Goal: Task Accomplishment & Management: Complete application form

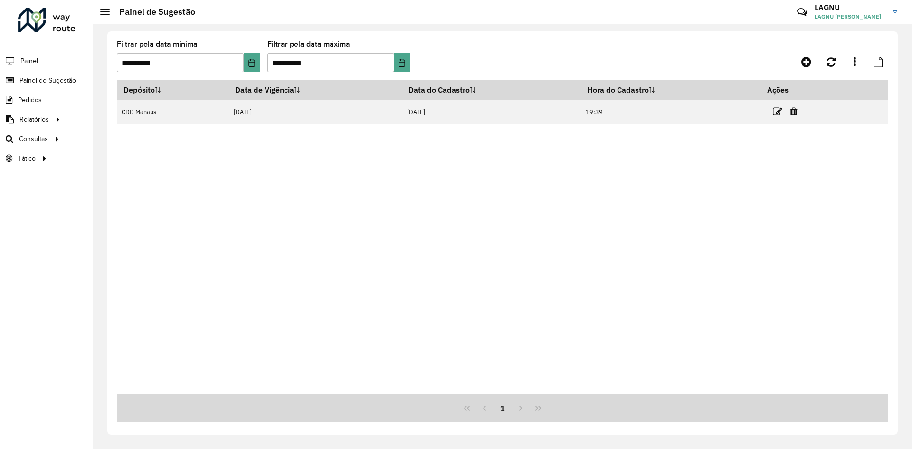
click at [777, 113] on icon at bounding box center [778, 112] width 10 height 10
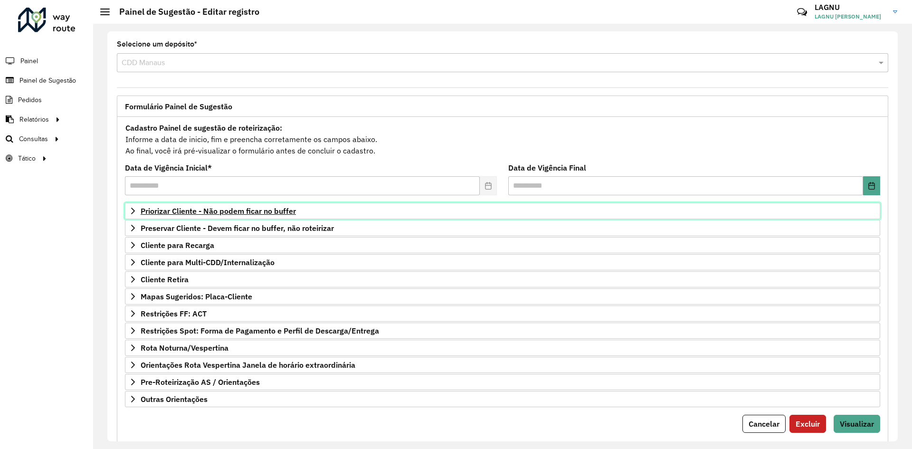
click at [208, 208] on span "Priorizar Cliente - Não podem ficar no buffer" at bounding box center [218, 211] width 155 height 8
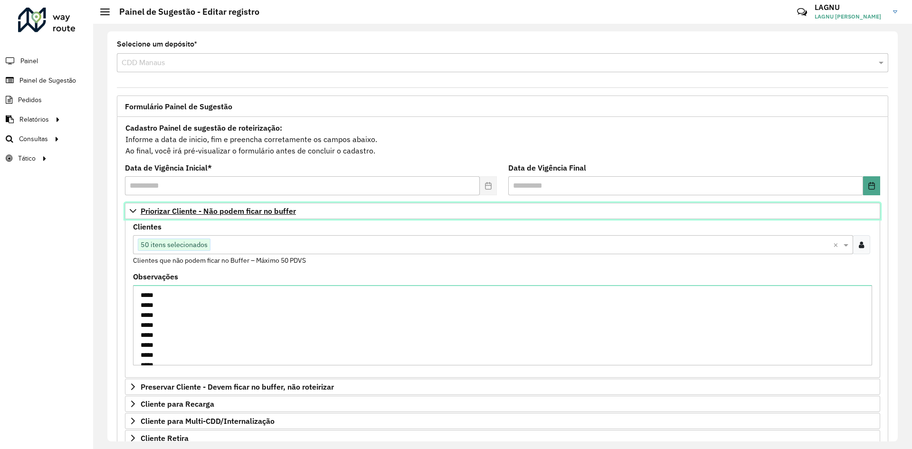
click at [208, 208] on span "Priorizar Cliente - Não podem ficar no buffer" at bounding box center [218, 211] width 155 height 8
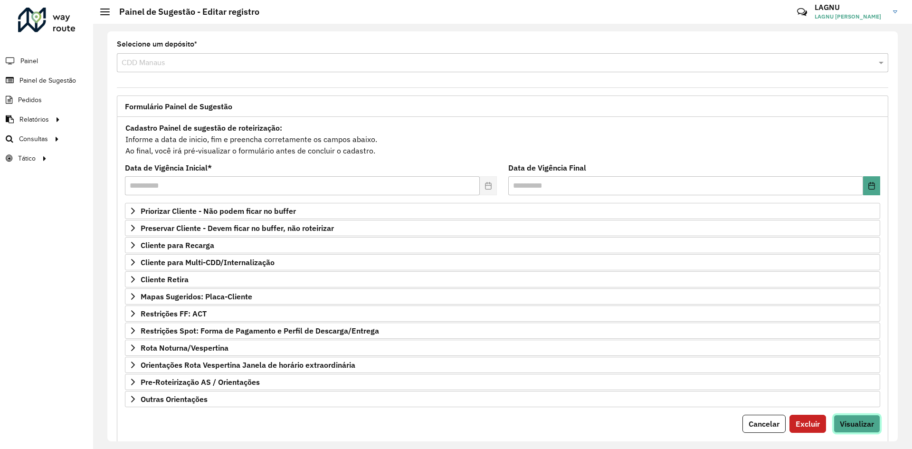
click at [856, 421] on span "Visualizar" at bounding box center [857, 424] width 34 height 10
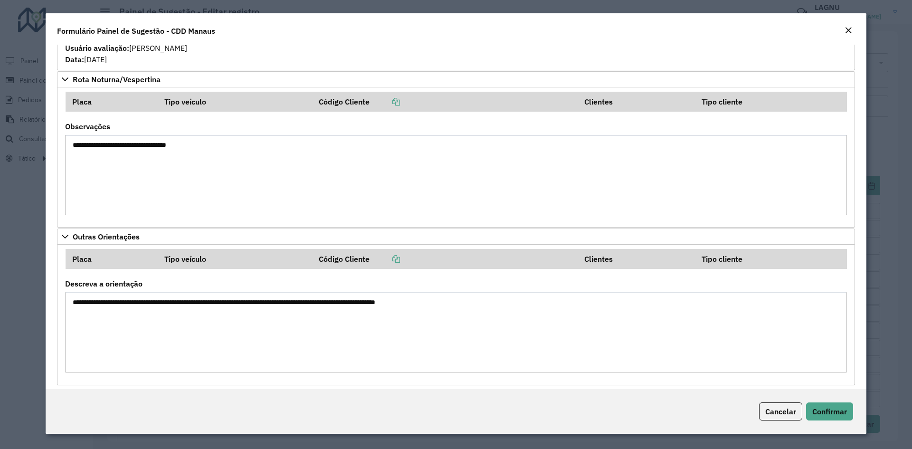
scroll to position [2612, 0]
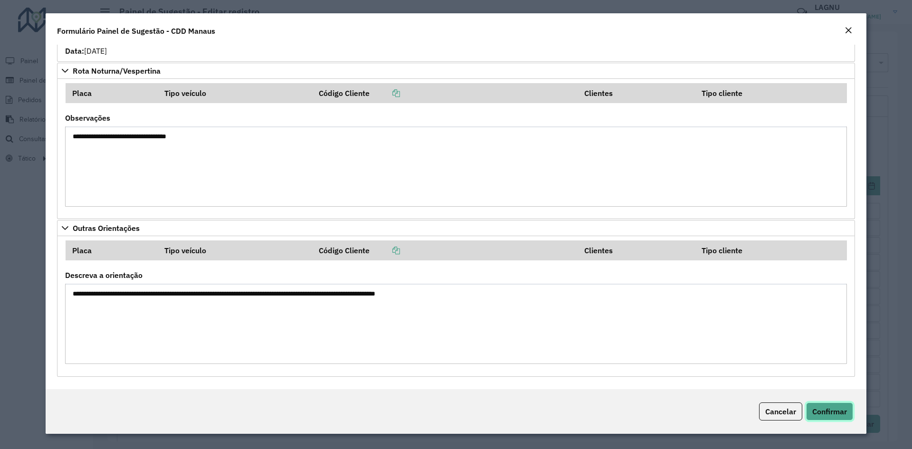
click at [843, 405] on button "Confirmar" at bounding box center [829, 411] width 47 height 18
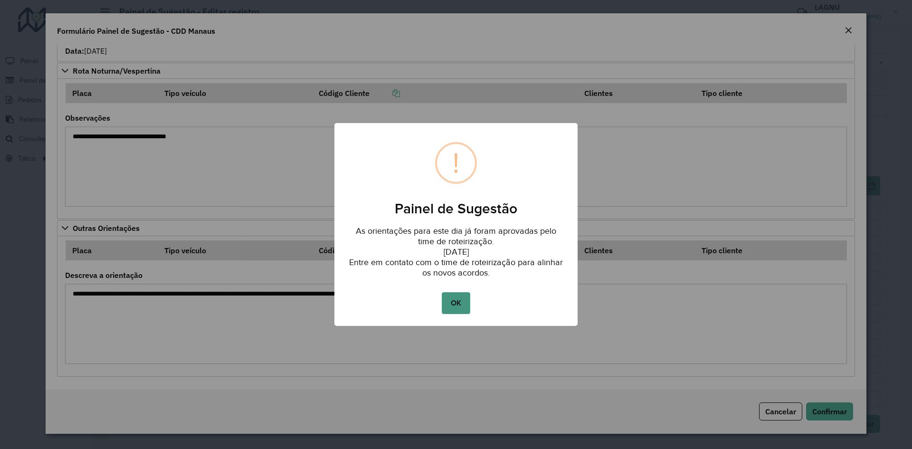
click at [460, 304] on button "OK" at bounding box center [456, 303] width 28 height 22
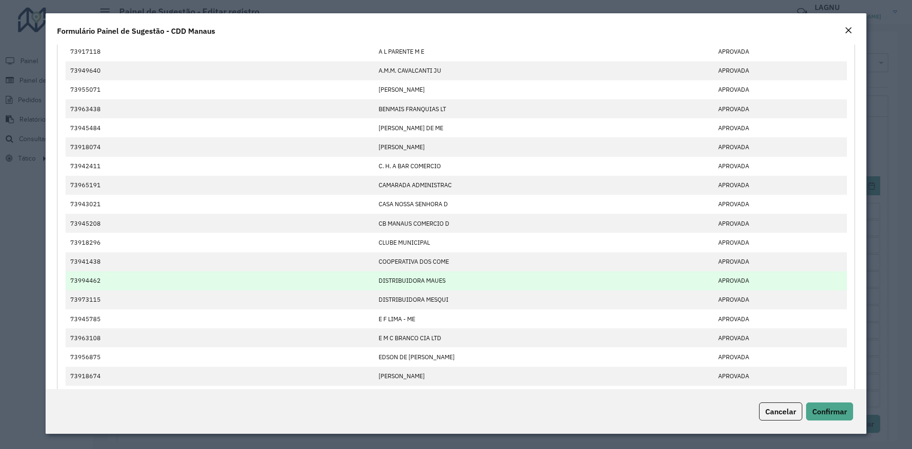
scroll to position [0, 0]
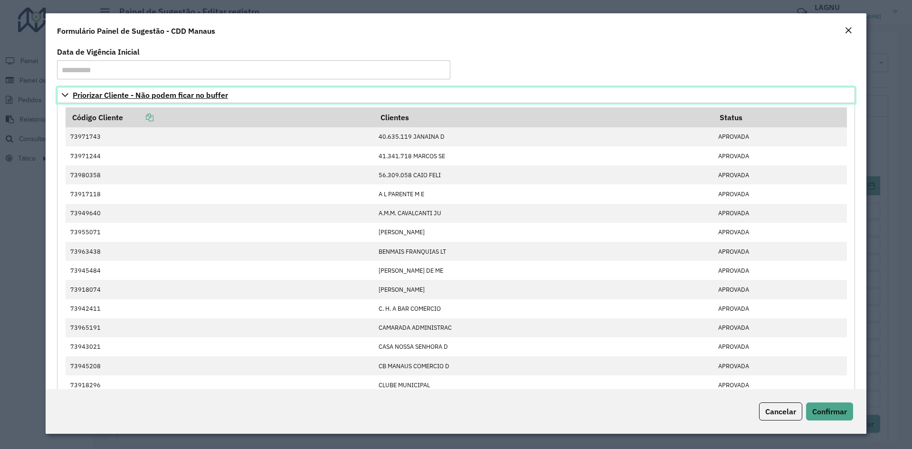
drag, startPoint x: 207, startPoint y: 98, endPoint x: 201, endPoint y: 98, distance: 5.2
click at [205, 98] on span "Priorizar Cliente - Não podem ficar no buffer" at bounding box center [150, 95] width 155 height 8
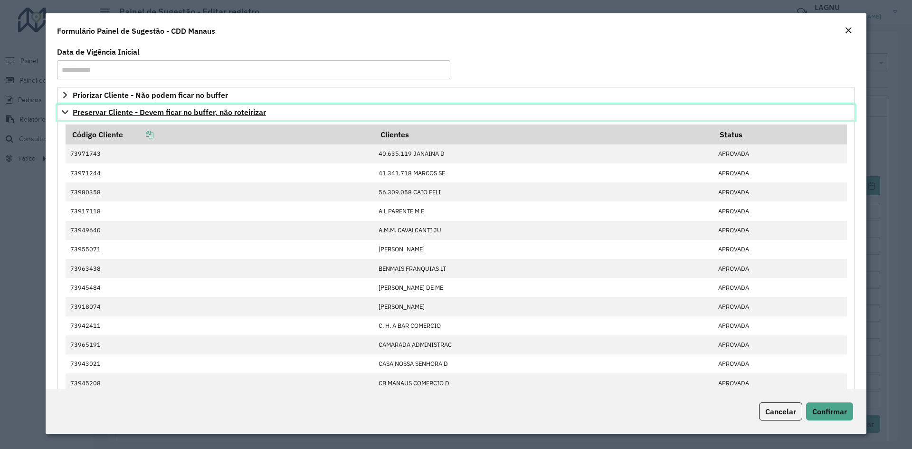
click at [182, 116] on span "Preservar Cliente - Devem ficar no buffer, não roteirizar" at bounding box center [169, 112] width 193 height 8
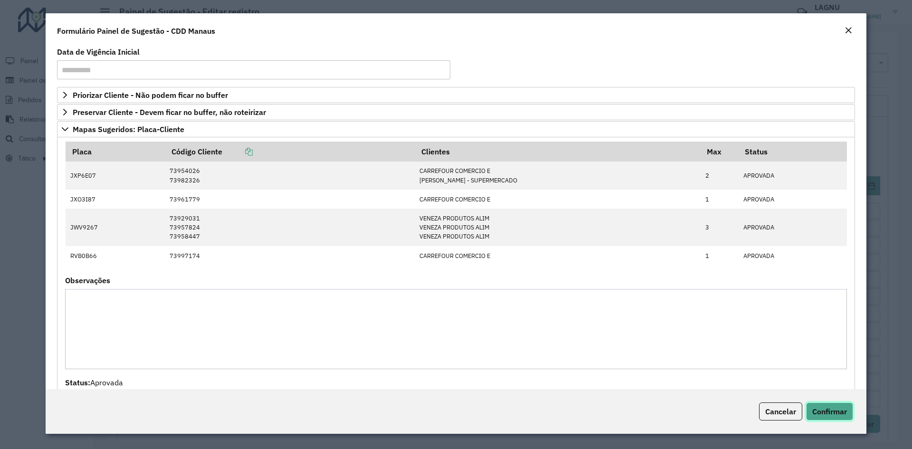
click at [833, 408] on span "Confirmar" at bounding box center [829, 412] width 35 height 10
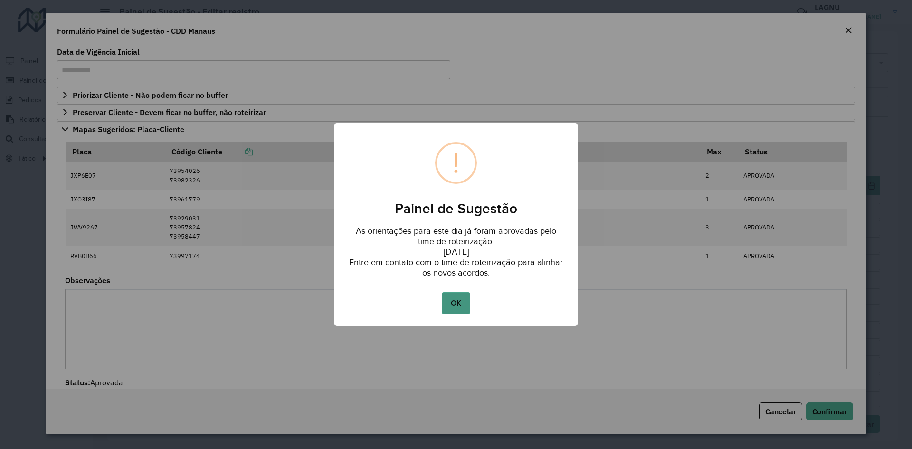
click at [461, 299] on button "OK" at bounding box center [456, 303] width 28 height 22
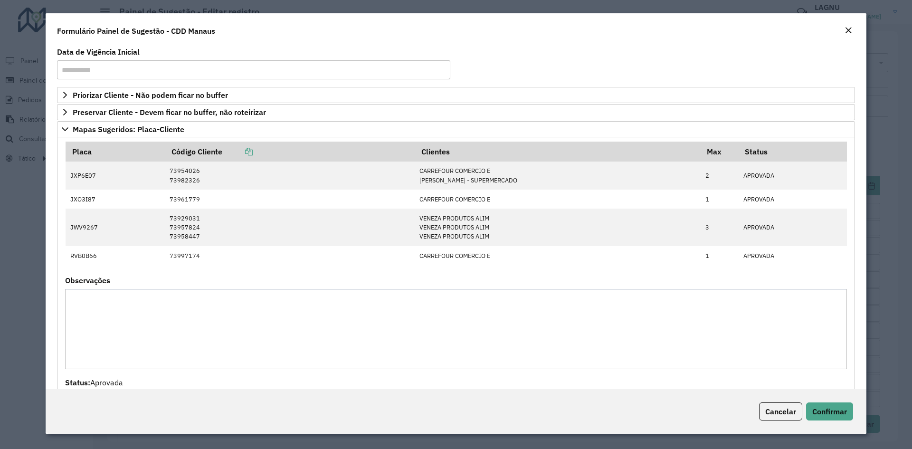
click at [848, 31] on em "Close" at bounding box center [849, 31] width 8 height 8
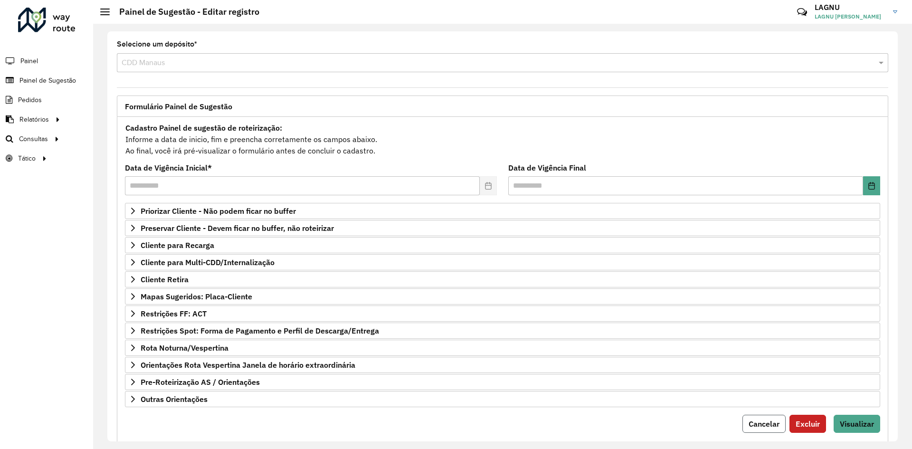
click at [751, 429] on button "Cancelar" at bounding box center [764, 424] width 43 height 18
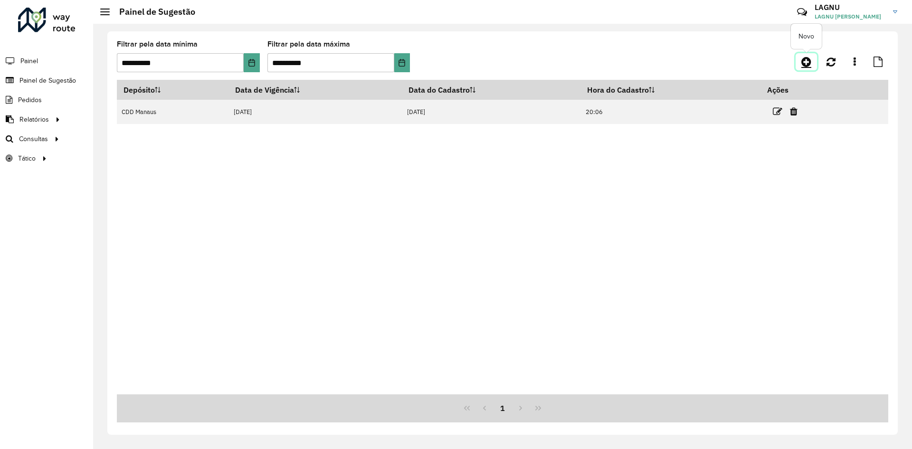
click at [803, 64] on icon at bounding box center [806, 61] width 10 height 11
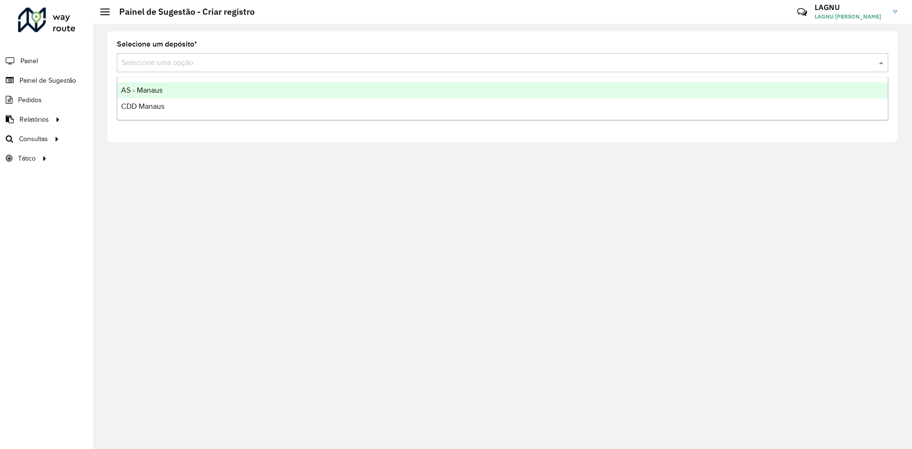
click at [160, 66] on input "text" at bounding box center [493, 62] width 743 height 11
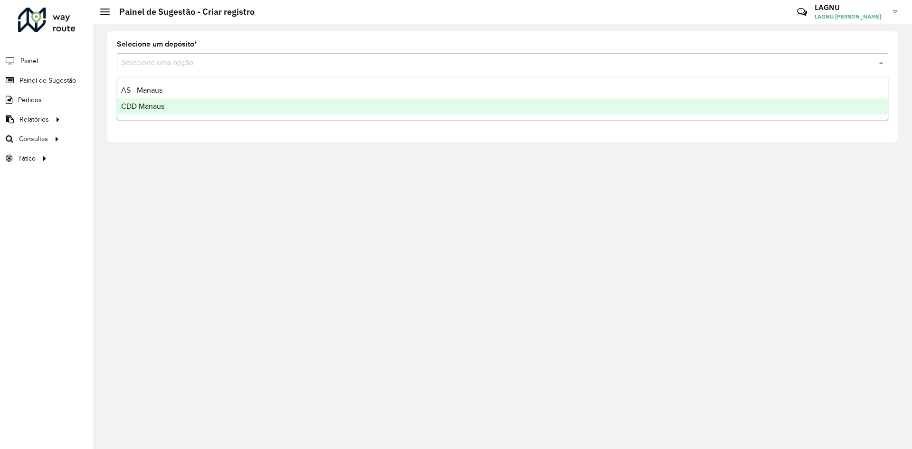
click at [193, 107] on div "CDD Manaus" at bounding box center [502, 106] width 771 height 16
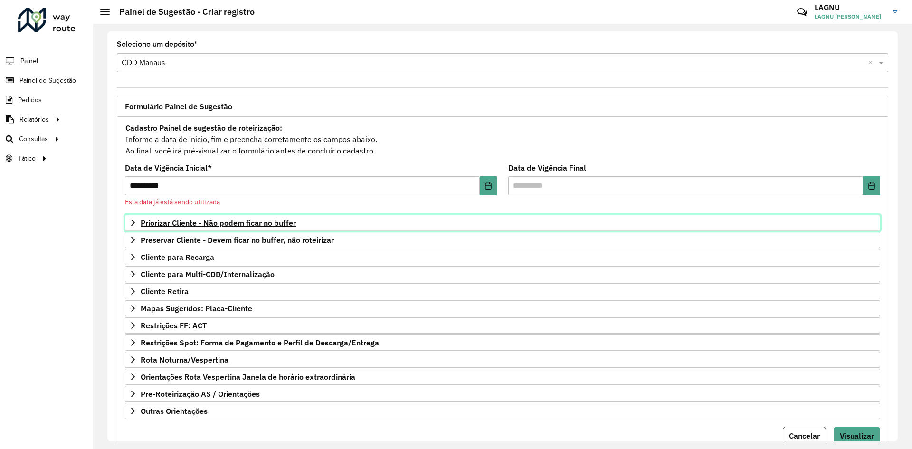
click at [197, 226] on span "Priorizar Cliente - Não podem ficar no buffer" at bounding box center [218, 223] width 155 height 8
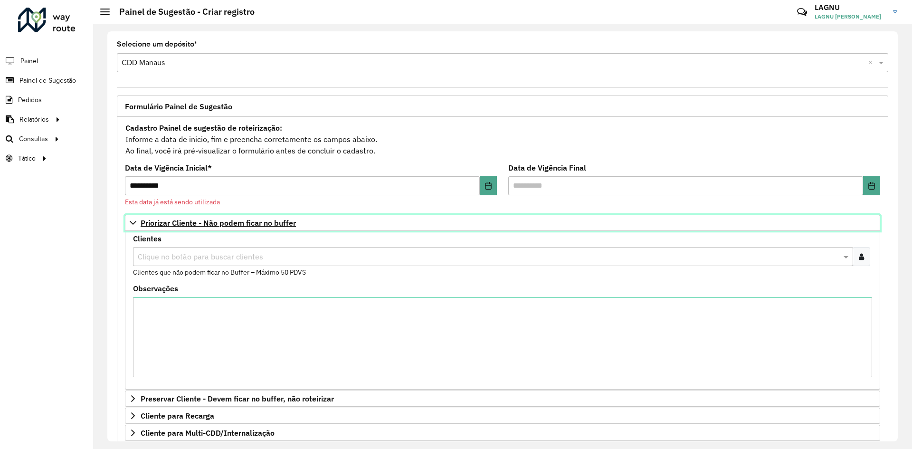
click at [238, 220] on span "Priorizar Cliente - Não podem ficar no buffer" at bounding box center [218, 223] width 155 height 8
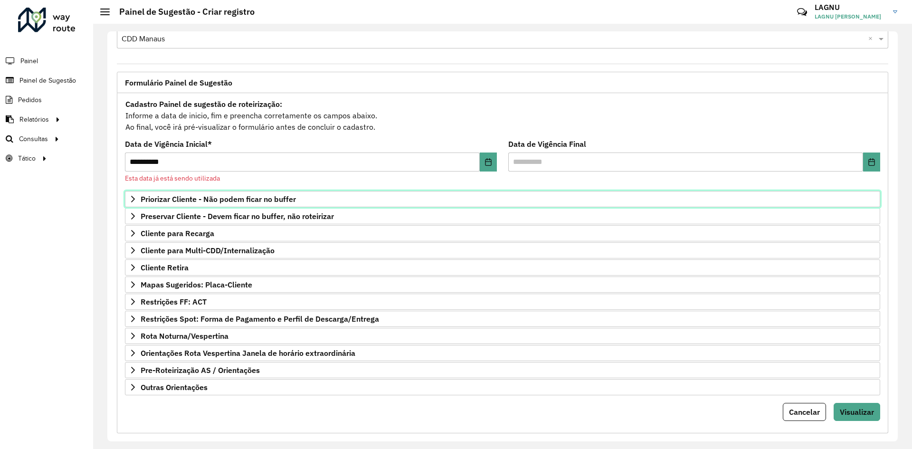
scroll to position [37, 0]
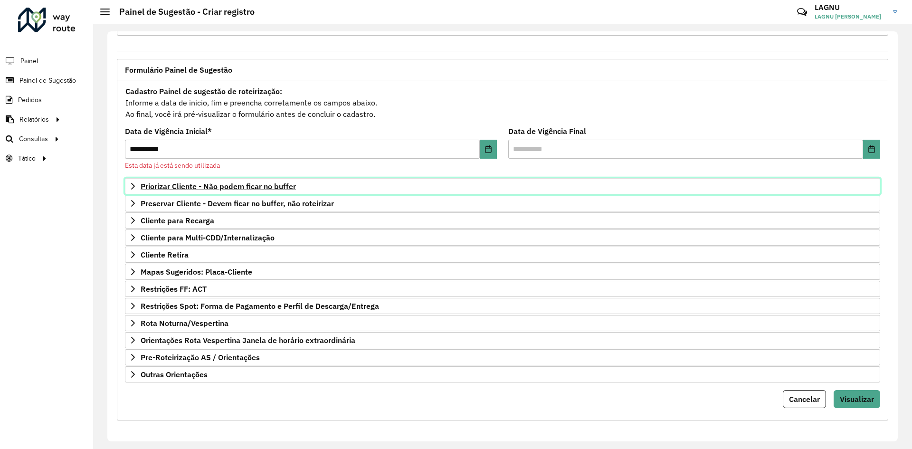
click at [247, 187] on span "Priorizar Cliente - Não podem ficar no buffer" at bounding box center [218, 186] width 155 height 8
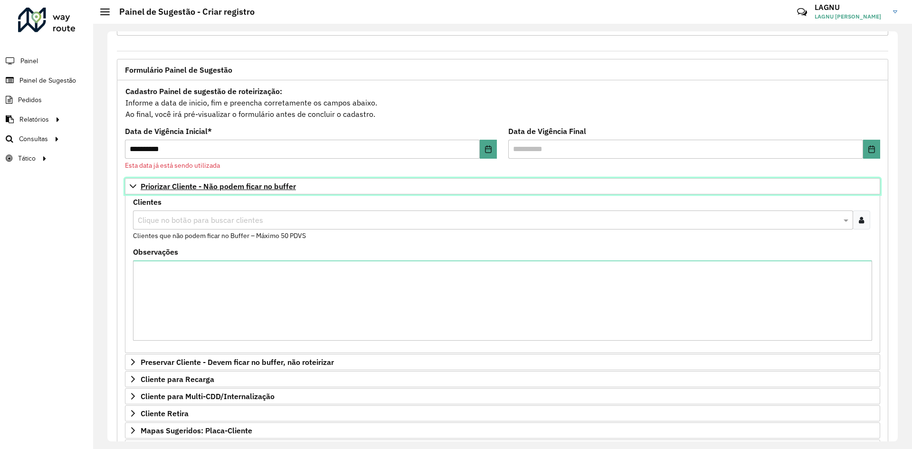
click at [222, 190] on span "Priorizar Cliente - Não podem ficar no buffer" at bounding box center [218, 186] width 155 height 8
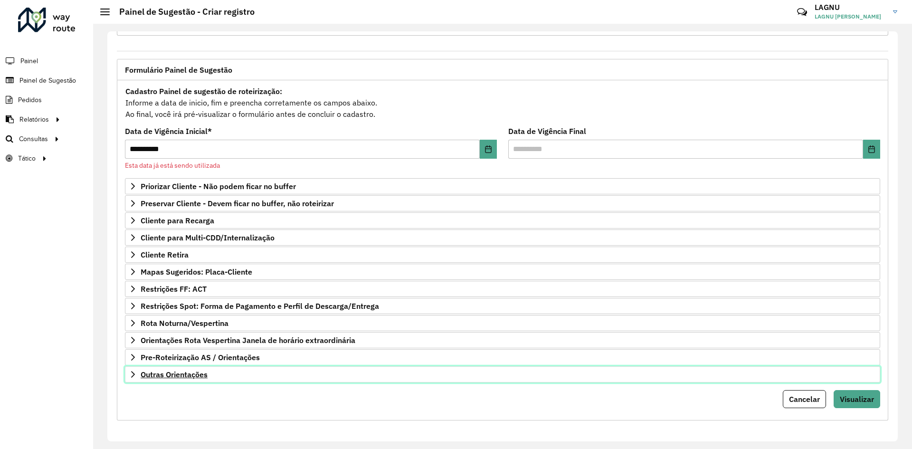
click at [203, 381] on link "Outras Orientações" at bounding box center [502, 374] width 755 height 16
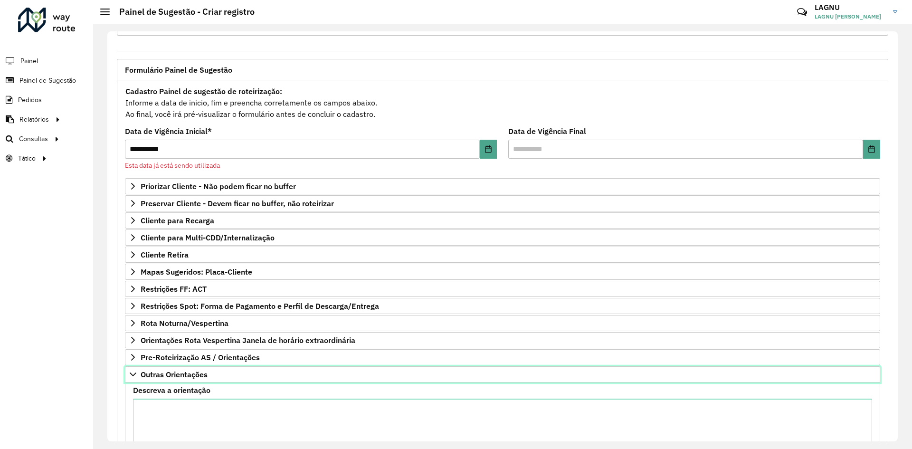
click at [172, 378] on span "Outras Orientações" at bounding box center [174, 375] width 67 height 8
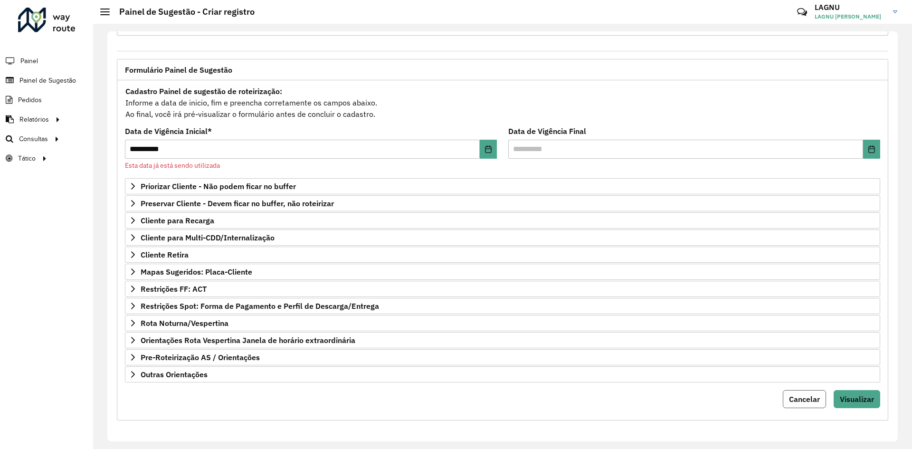
click at [790, 401] on span "Cancelar" at bounding box center [804, 399] width 31 height 10
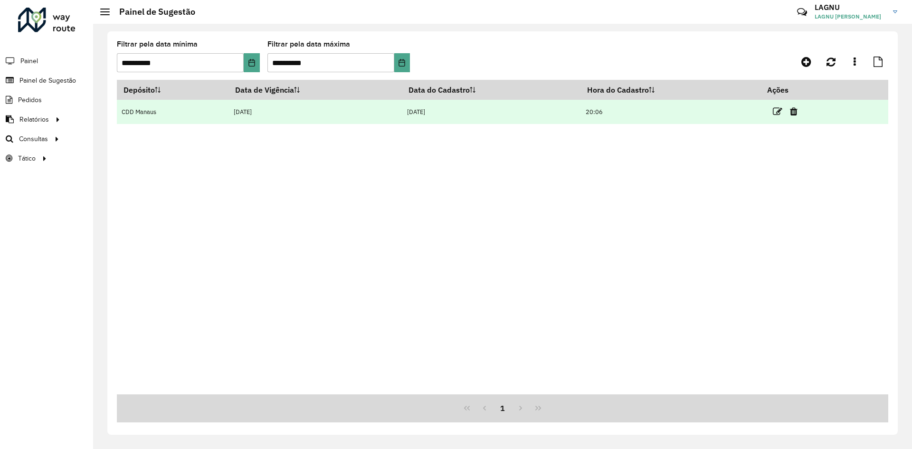
click at [774, 112] on td at bounding box center [789, 112] width 57 height 24
click at [775, 112] on icon at bounding box center [778, 112] width 10 height 10
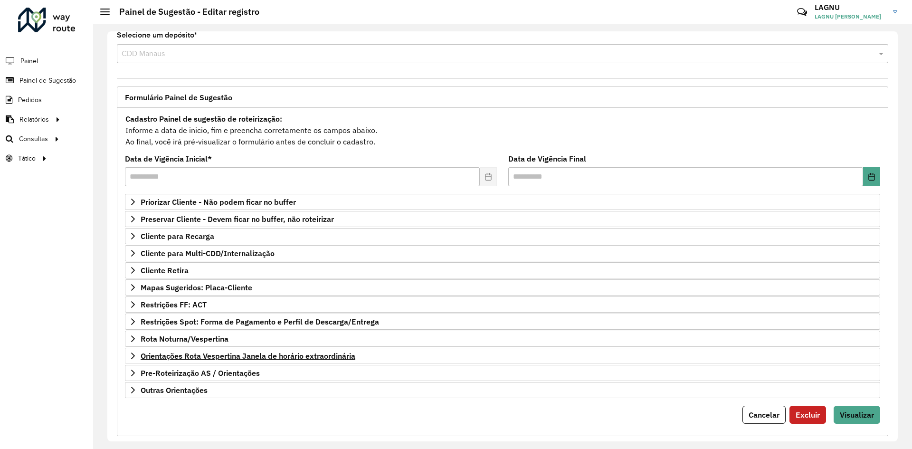
scroll to position [25, 0]
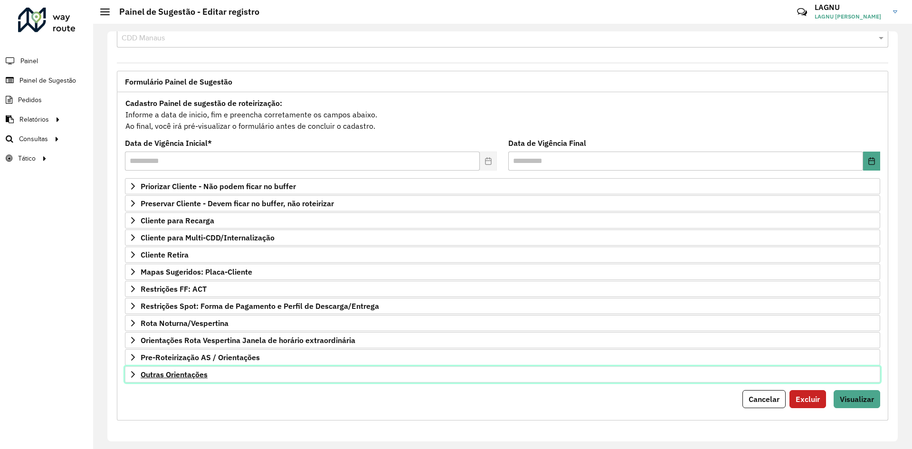
click at [204, 380] on link "Outras Orientações" at bounding box center [502, 374] width 755 height 16
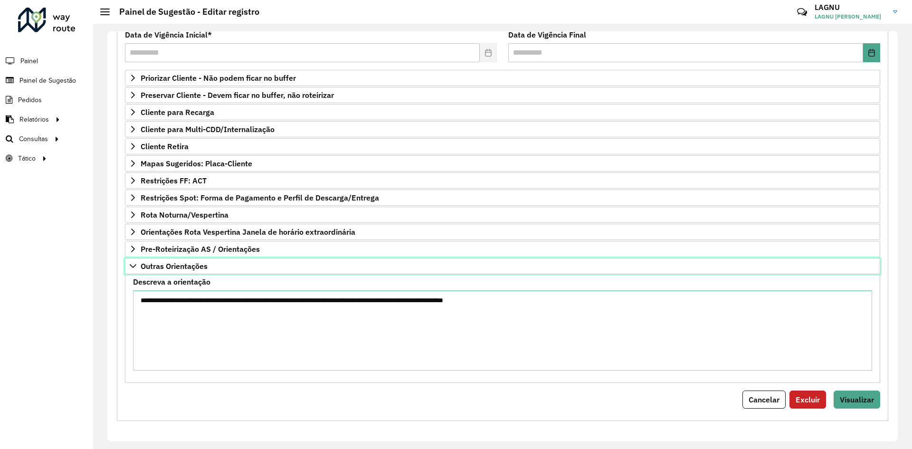
scroll to position [133, 0]
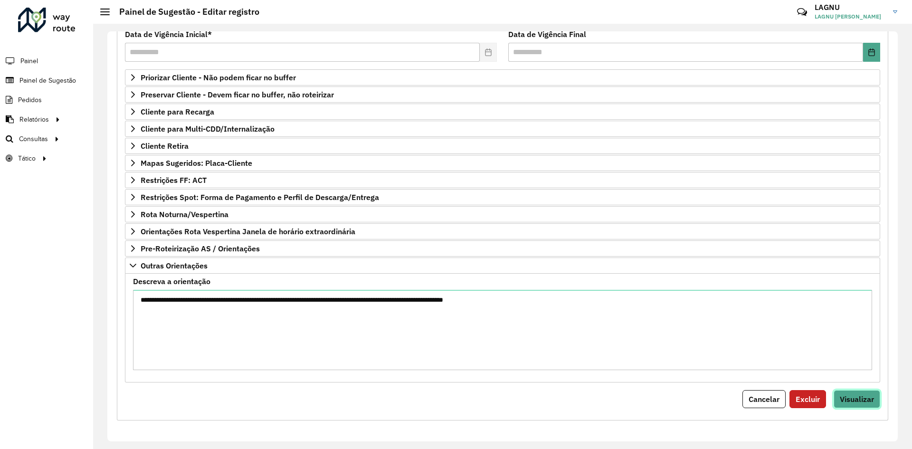
click at [864, 400] on span "Visualizar" at bounding box center [857, 399] width 34 height 10
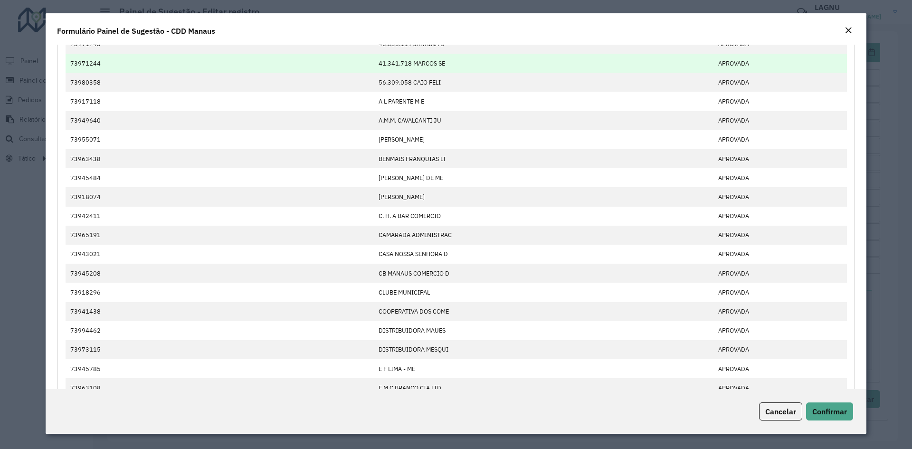
scroll to position [0, 0]
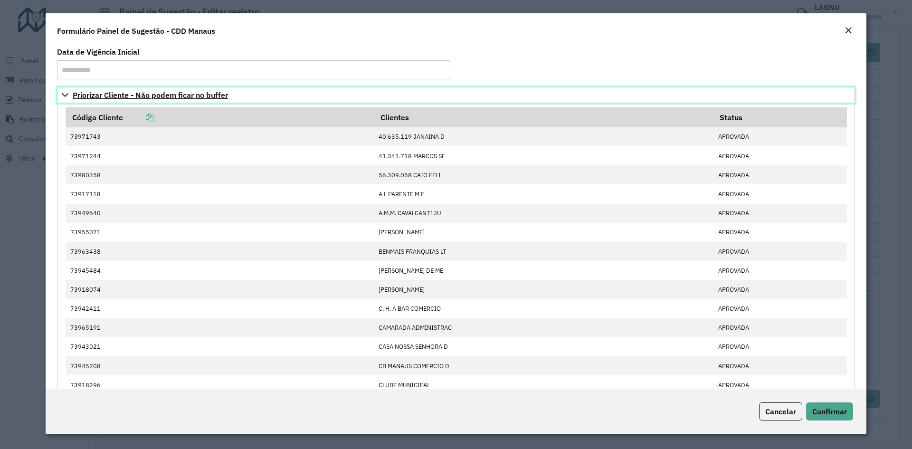
click at [103, 99] on span "Priorizar Cliente - Não podem ficar no buffer" at bounding box center [150, 95] width 155 height 8
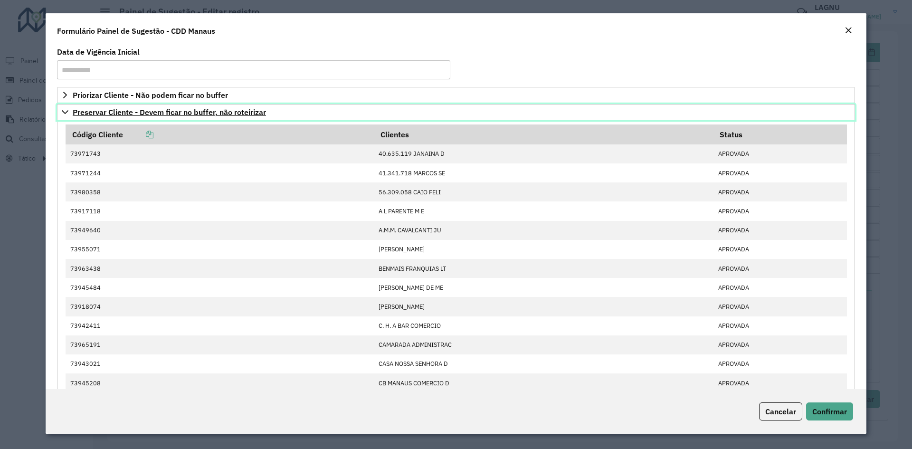
click at [111, 116] on span "Preservar Cliente - Devem ficar no buffer, não roteirizar" at bounding box center [169, 112] width 193 height 8
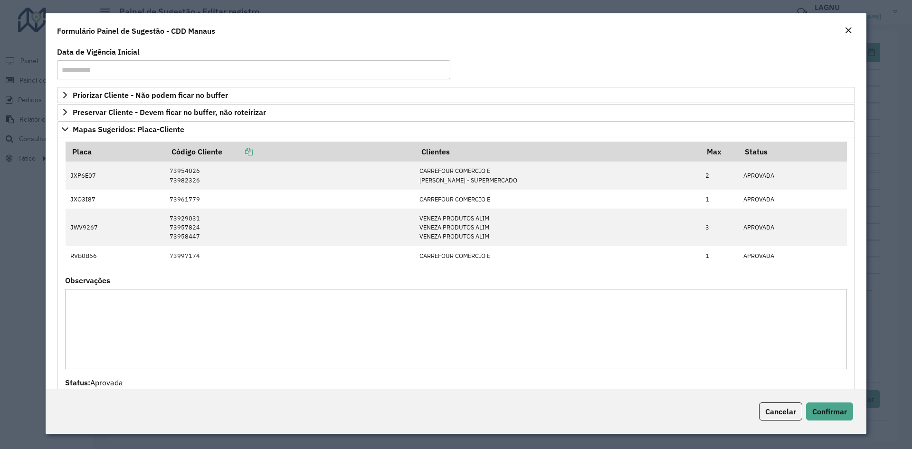
click at [850, 29] on em "Close" at bounding box center [849, 31] width 8 height 8
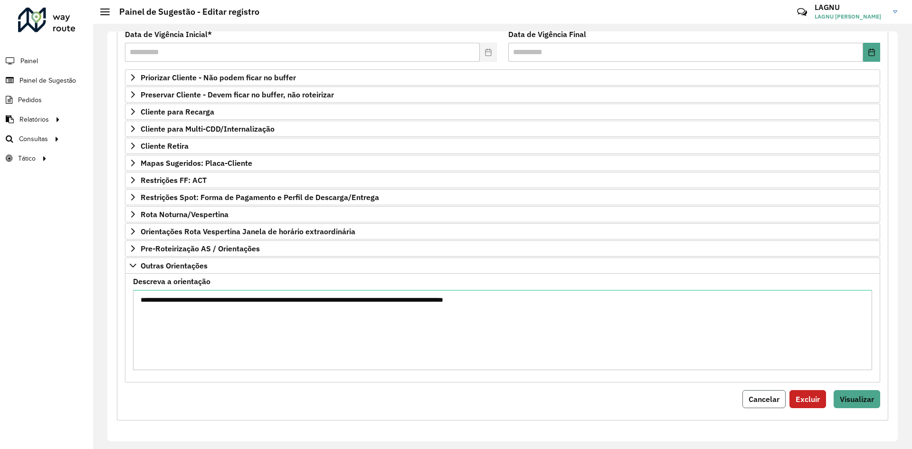
click at [749, 400] on span "Cancelar" at bounding box center [764, 399] width 31 height 10
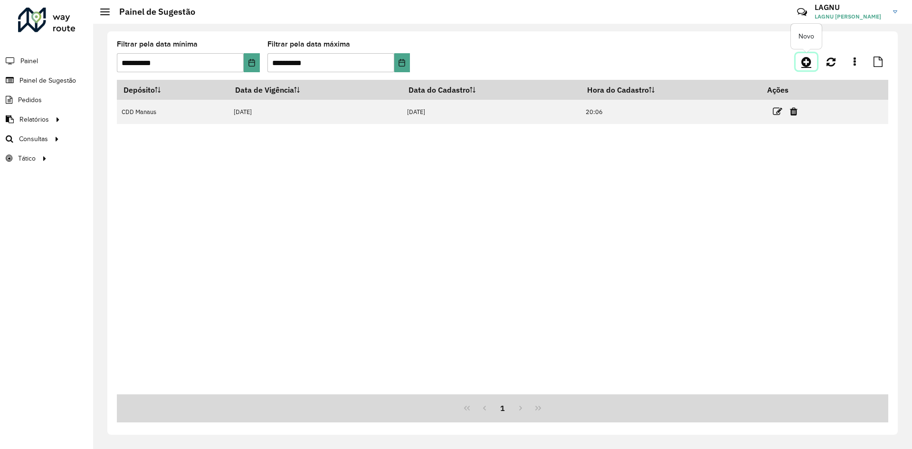
click at [809, 61] on icon at bounding box center [806, 61] width 10 height 11
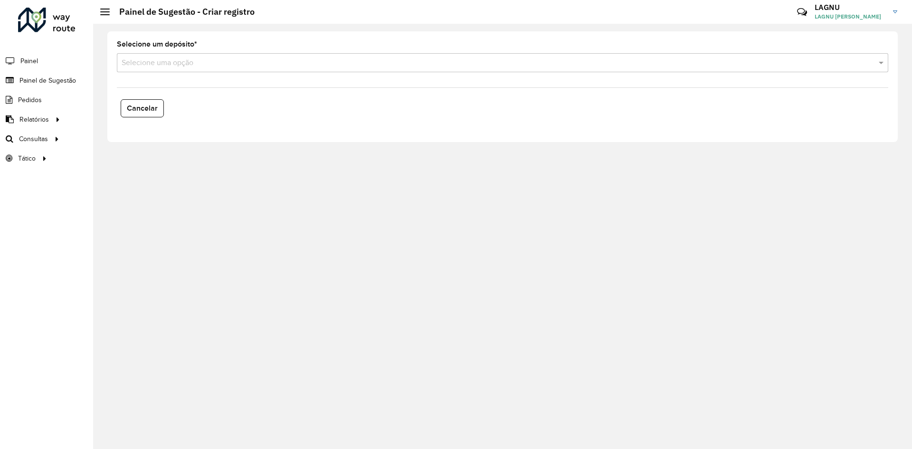
click at [216, 48] on div "Selecione um depósito * Selecione uma opção" at bounding box center [502, 56] width 771 height 31
click at [233, 56] on div "Selecione uma opção" at bounding box center [502, 62] width 771 height 19
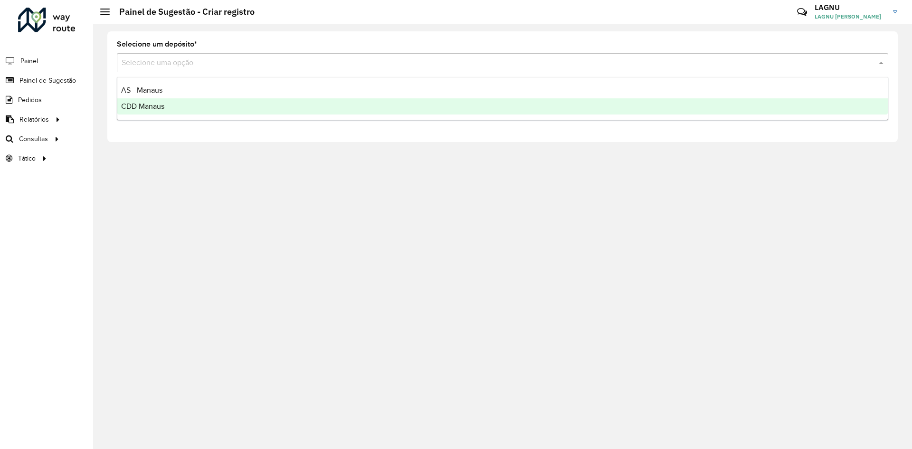
click at [217, 101] on div "CDD Manaus" at bounding box center [502, 106] width 771 height 16
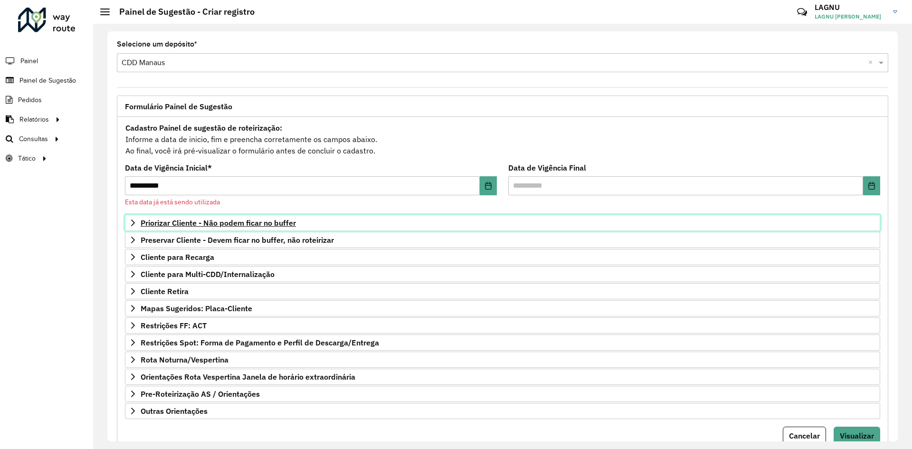
click at [208, 224] on span "Priorizar Cliente - Não podem ficar no buffer" at bounding box center [218, 223] width 155 height 8
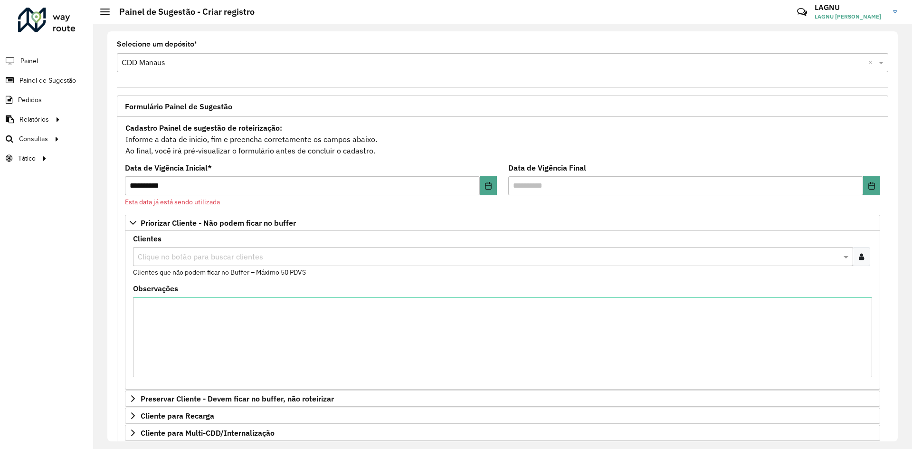
drag, startPoint x: 258, startPoint y: 249, endPoint x: 274, endPoint y: 257, distance: 18.3
click at [258, 249] on div "Clique no botão para buscar clientes" at bounding box center [493, 256] width 720 height 19
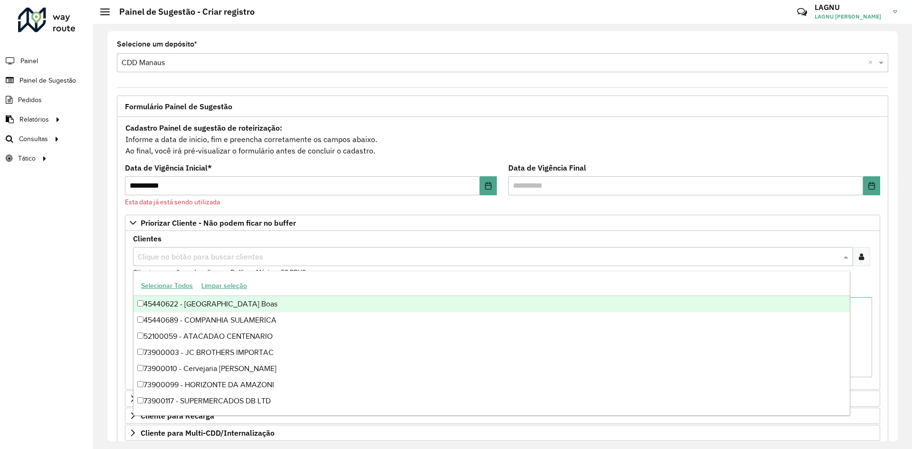
click at [275, 257] on input "text" at bounding box center [488, 256] width 706 height 11
click at [861, 258] on icon at bounding box center [861, 257] width 5 height 8
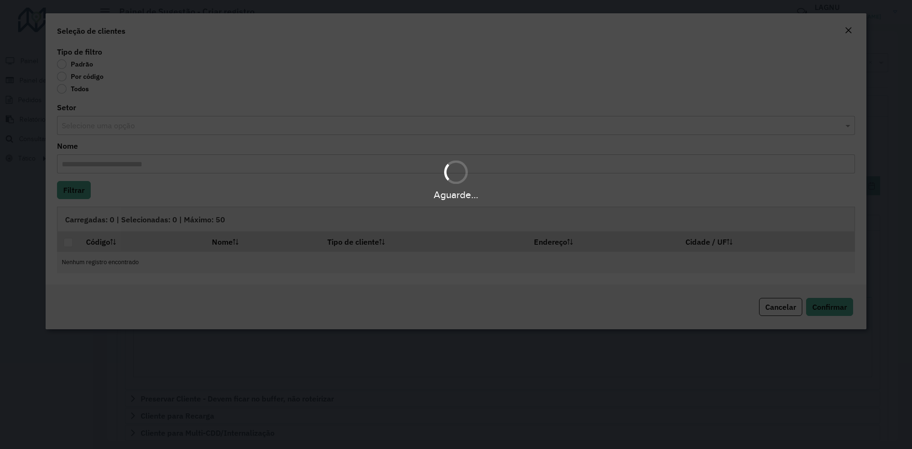
click at [69, 73] on div "Aguarde..." at bounding box center [456, 224] width 912 height 449
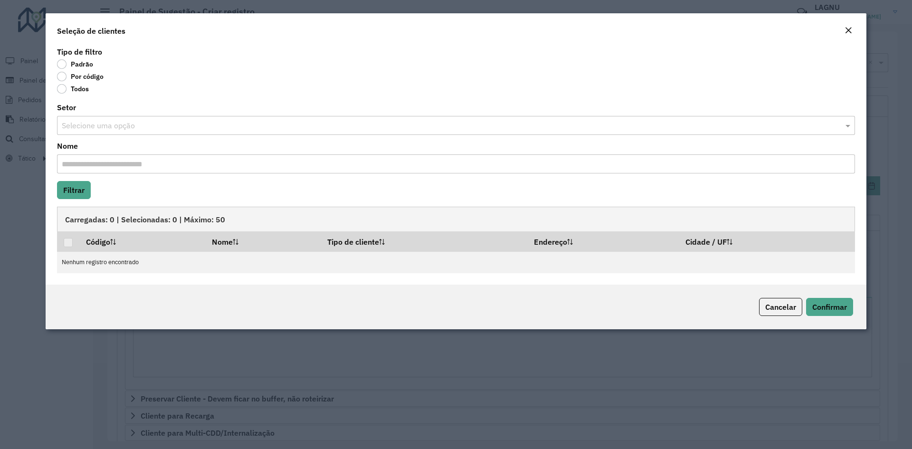
click at [61, 77] on label "Por código" at bounding box center [80, 77] width 47 height 10
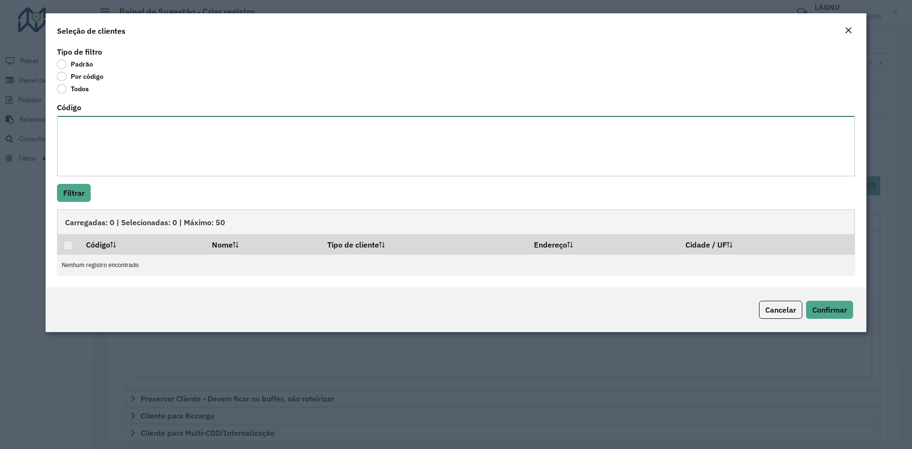
click at [120, 124] on textarea "Código" at bounding box center [456, 146] width 798 height 60
paste textarea "***** ***** ***** ***** ***** ***** ***** ***** ***** ***** ***** ***** ***** *…"
type textarea "***** ***** ***** ***** ***** ***** ***** ***** ***** ***** ***** ***** ***** *…"
click at [76, 203] on div "Tipo de filtro Padrão Por código Todos Código ***** ***** ***** ***** ***** ***…" at bounding box center [456, 166] width 821 height 243
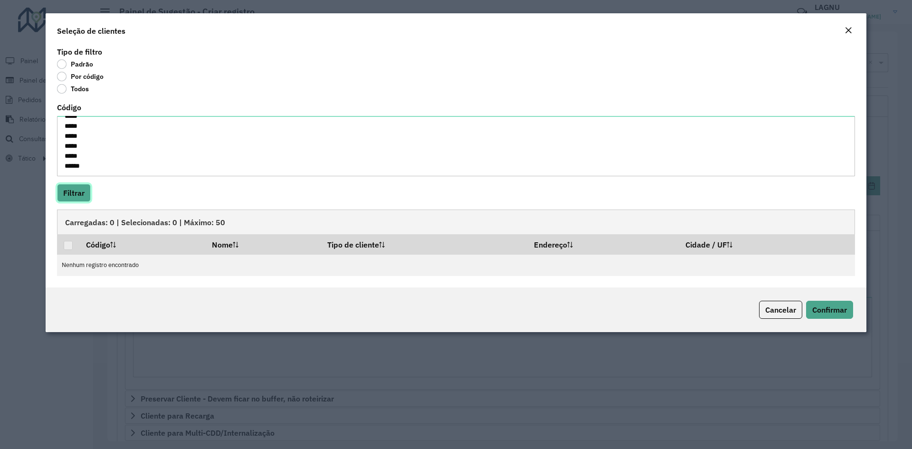
click at [76, 199] on button "Filtrar" at bounding box center [74, 193] width 34 height 18
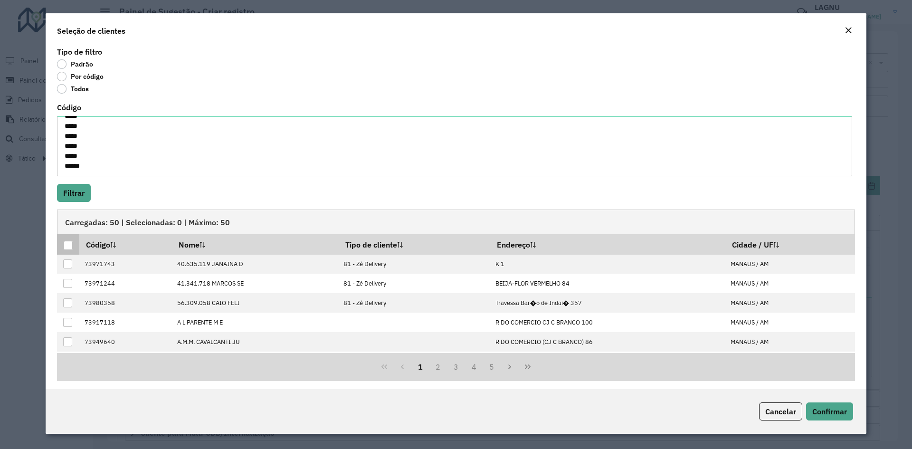
click at [66, 243] on div at bounding box center [68, 245] width 9 height 9
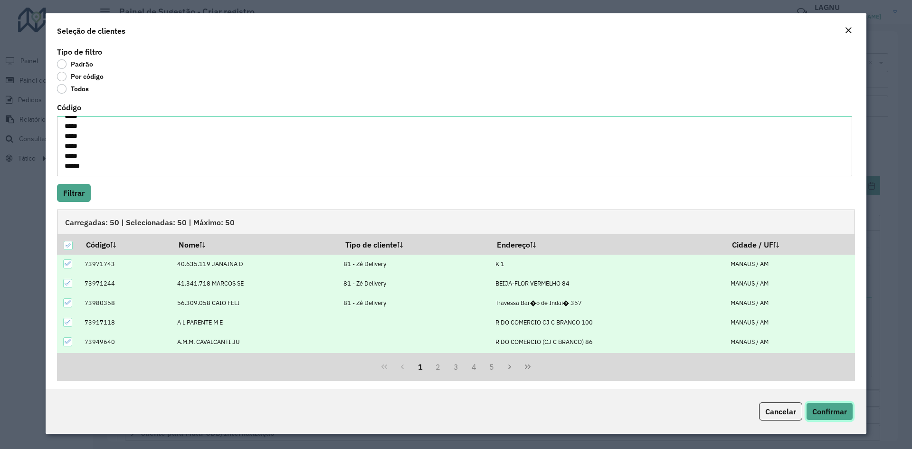
click at [836, 411] on span "Confirmar" at bounding box center [829, 412] width 35 height 10
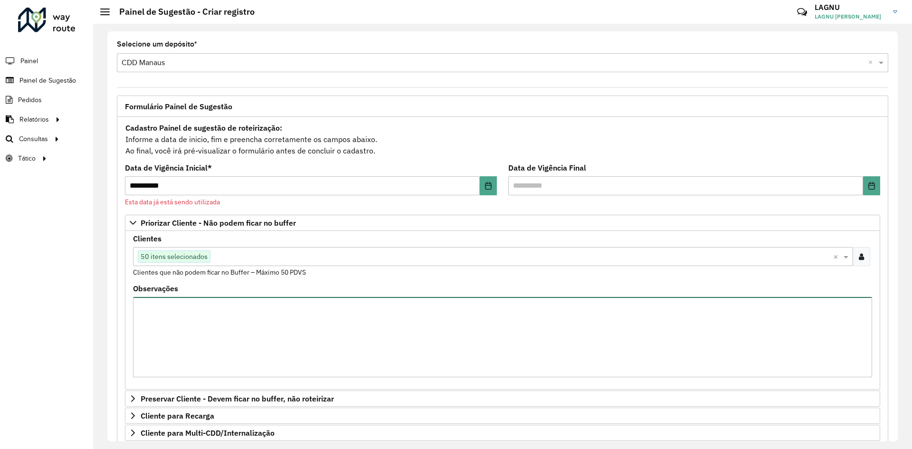
click at [258, 327] on textarea "Observações" at bounding box center [502, 337] width 739 height 80
click at [362, 332] on textarea "Observações" at bounding box center [502, 337] width 739 height 80
paste textarea "***** ***** ***** ***** ***** ***** ***** ***** ***** ***** ***** ***** ***** *…"
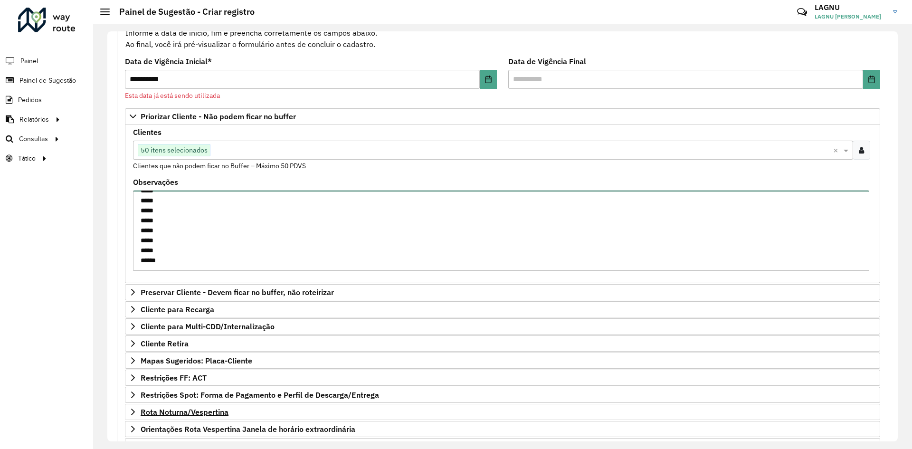
scroll to position [143, 0]
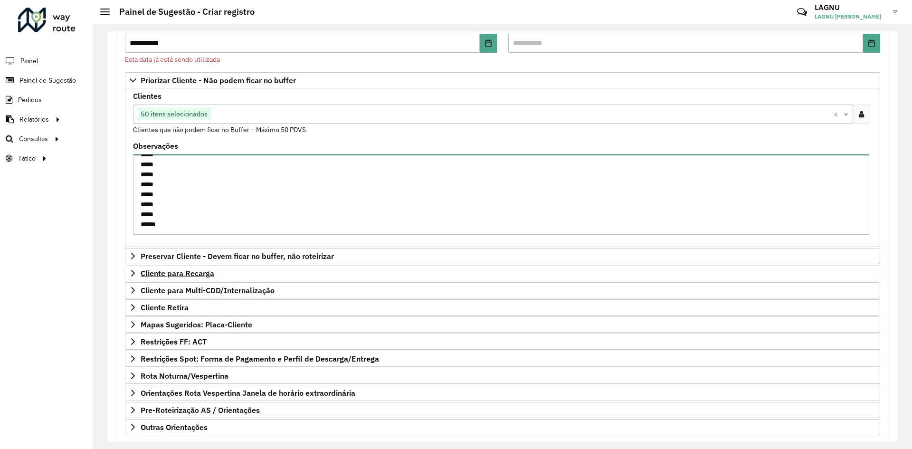
type textarea "***** ***** ***** ***** ***** ***** ***** ***** ***** ***** ***** ***** ***** *…"
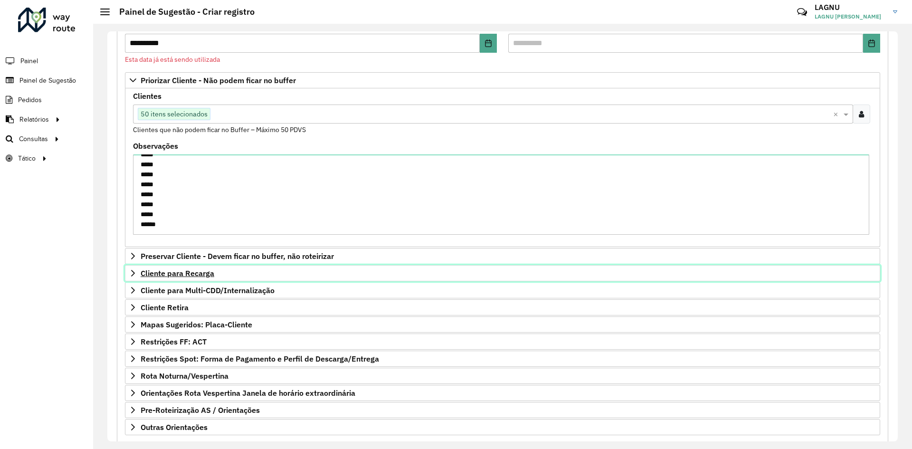
click at [177, 276] on span "Cliente para Recarga" at bounding box center [178, 273] width 74 height 8
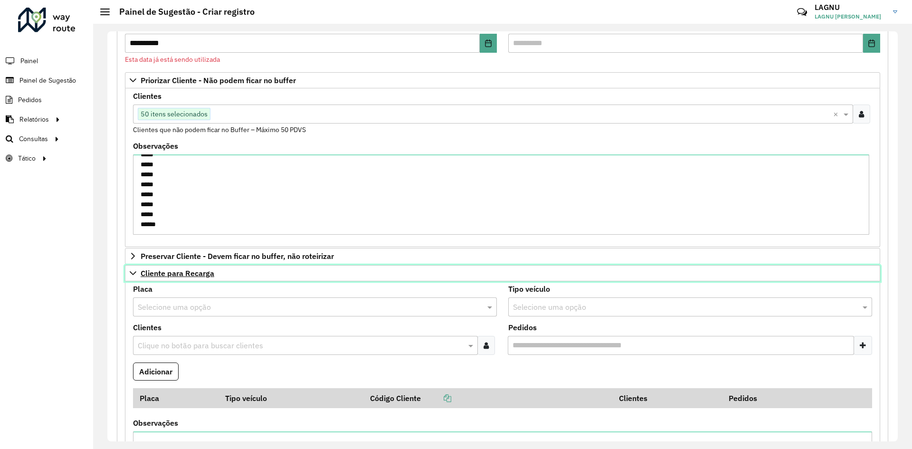
click at [180, 278] on link "Cliente para Recarga" at bounding box center [502, 273] width 755 height 16
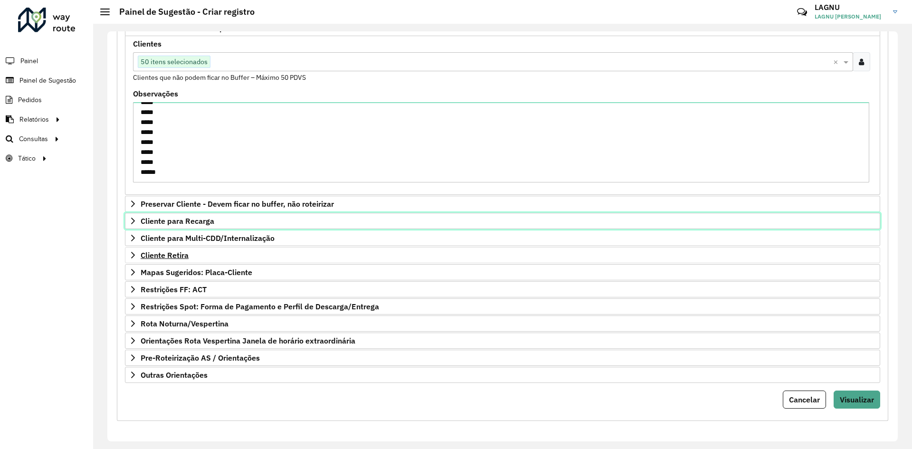
scroll to position [195, 0]
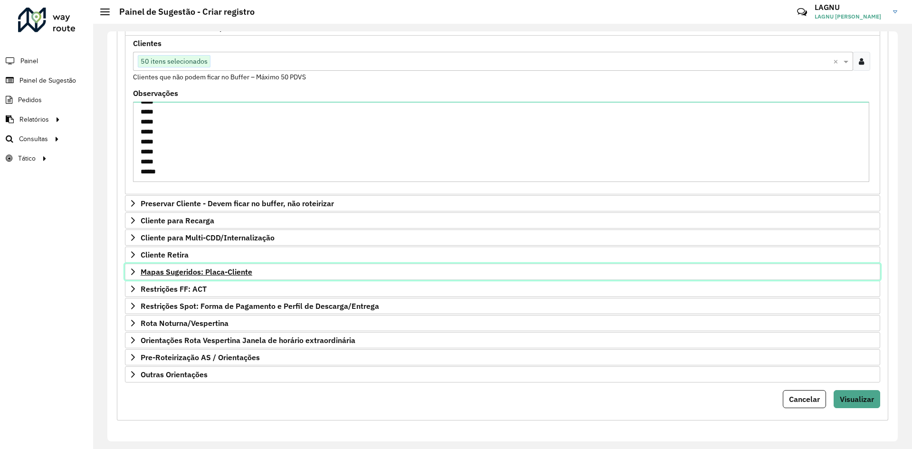
drag, startPoint x: 181, startPoint y: 273, endPoint x: 191, endPoint y: 279, distance: 12.1
click at [181, 273] on span "Mapas Sugeridos: Placa-Cliente" at bounding box center [197, 272] width 112 height 8
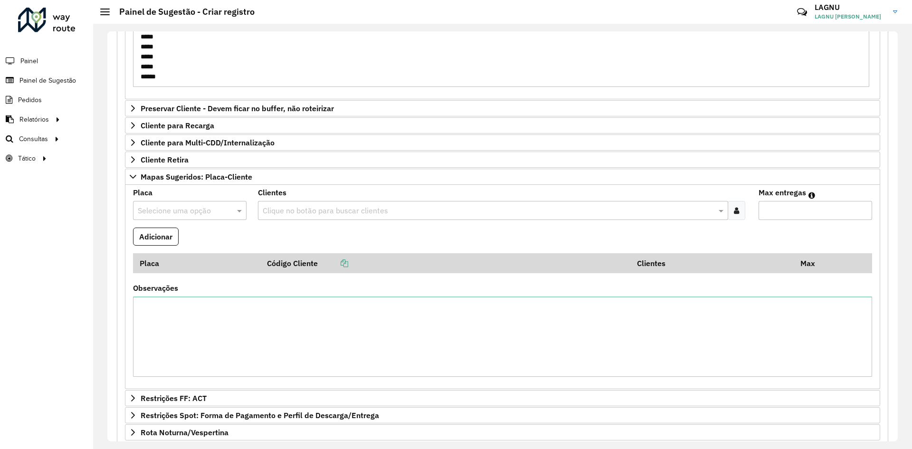
scroll to position [400, 0]
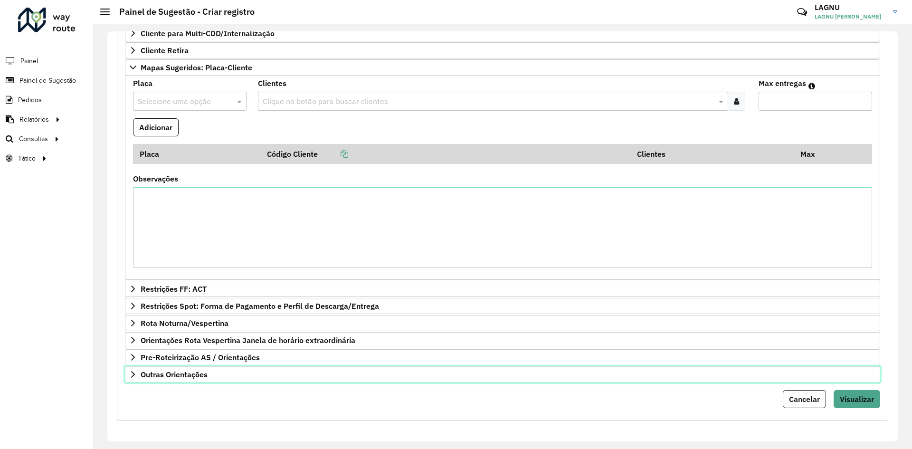
click at [181, 377] on span "Outras Orientações" at bounding box center [174, 375] width 67 height 8
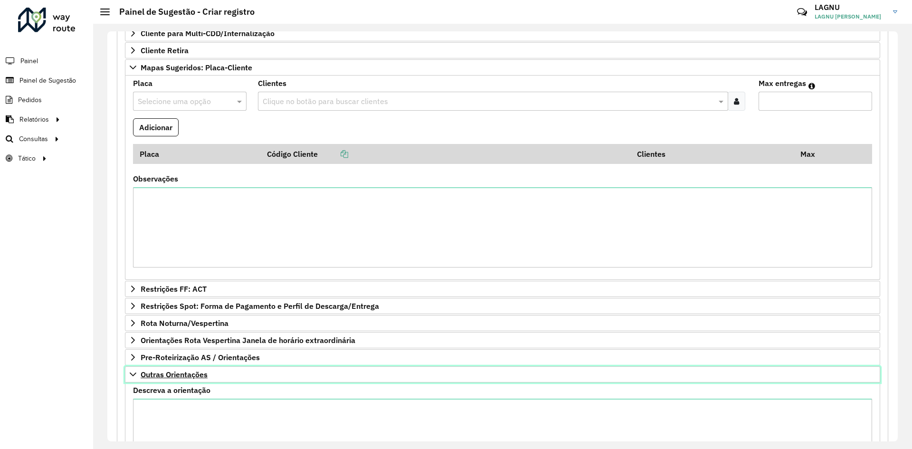
click at [181, 377] on span "Outras Orientações" at bounding box center [174, 375] width 67 height 8
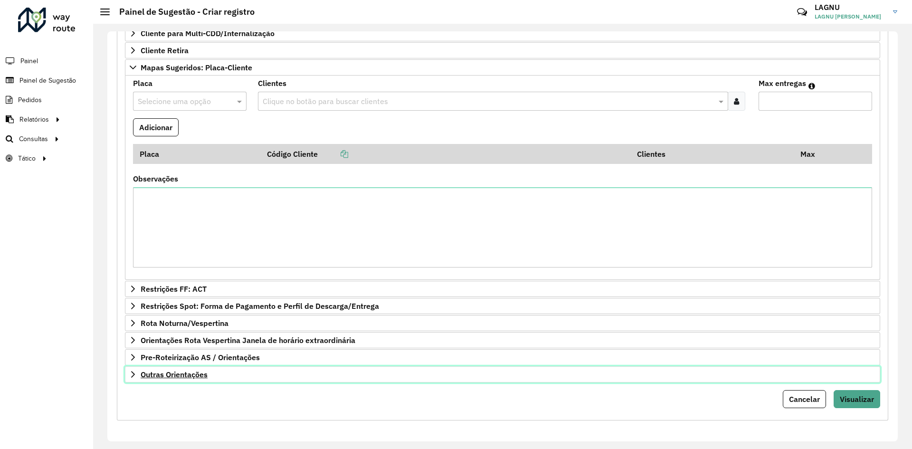
click at [182, 377] on span "Outras Orientações" at bounding box center [174, 375] width 67 height 8
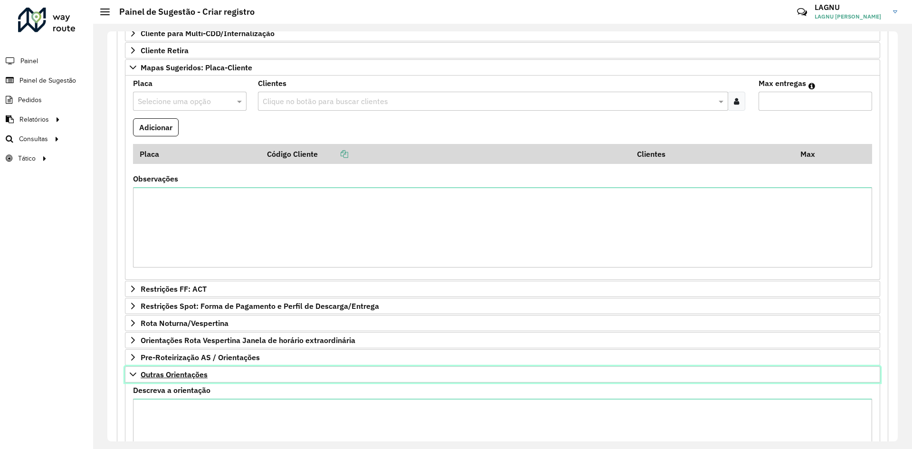
click at [179, 378] on span "Outras Orientações" at bounding box center [174, 375] width 67 height 8
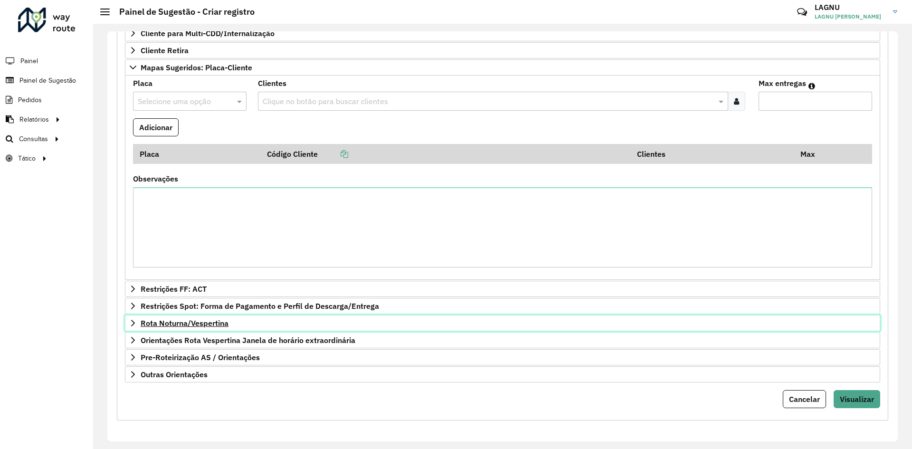
click at [187, 325] on span "Rota Noturna/Vespertina" at bounding box center [185, 323] width 88 height 8
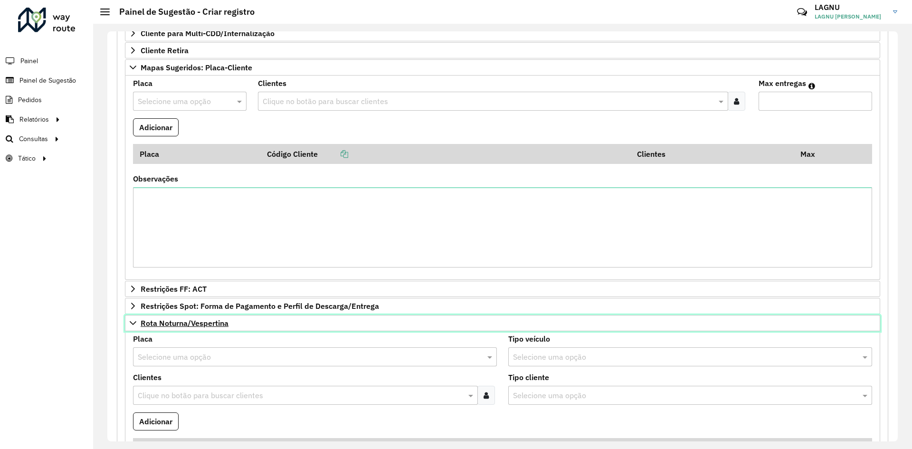
click at [187, 325] on span "Rota Noturna/Vespertina" at bounding box center [185, 323] width 88 height 8
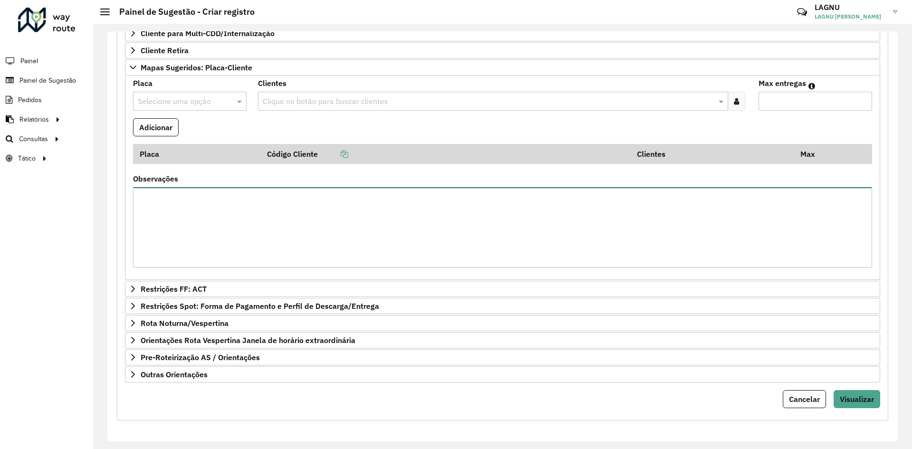
click at [309, 246] on textarea "Observações" at bounding box center [502, 227] width 739 height 80
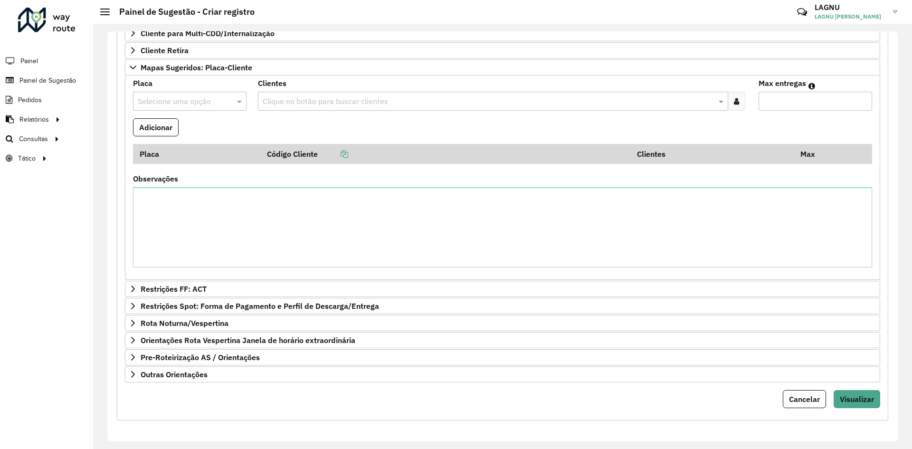
click at [195, 105] on input "text" at bounding box center [180, 101] width 85 height 11
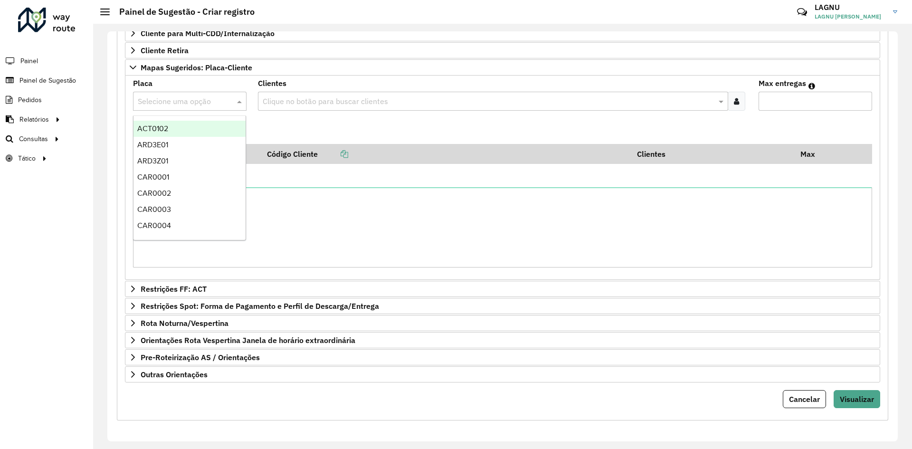
click at [312, 180] on div "Observações" at bounding box center [502, 221] width 739 height 92
click at [180, 101] on input "text" at bounding box center [180, 101] width 85 height 11
type input "***"
click at [195, 129] on div "RVB0B66" at bounding box center [189, 129] width 112 height 16
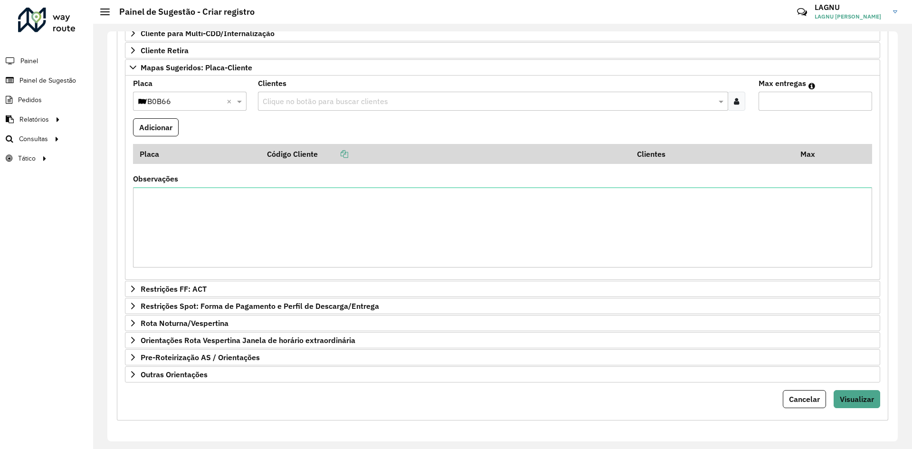
click at [282, 96] on input "text" at bounding box center [488, 101] width 456 height 11
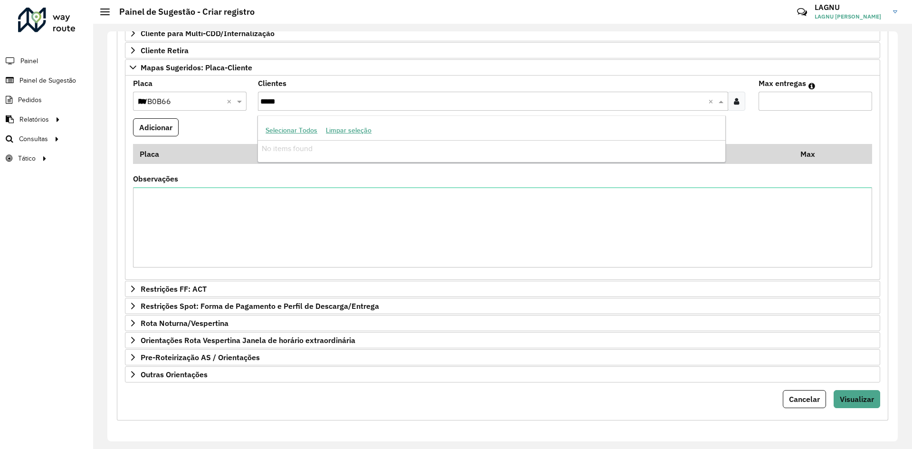
click at [296, 104] on input "*****" at bounding box center [484, 101] width 448 height 11
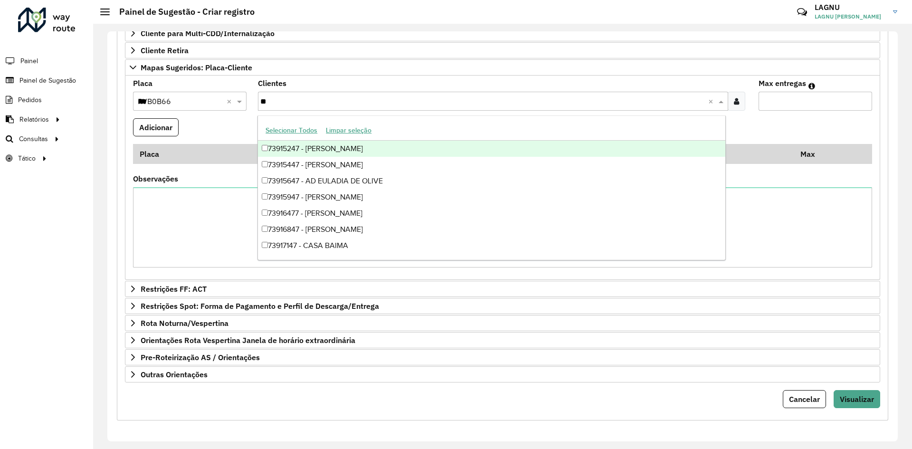
type input "*"
type input "*****"
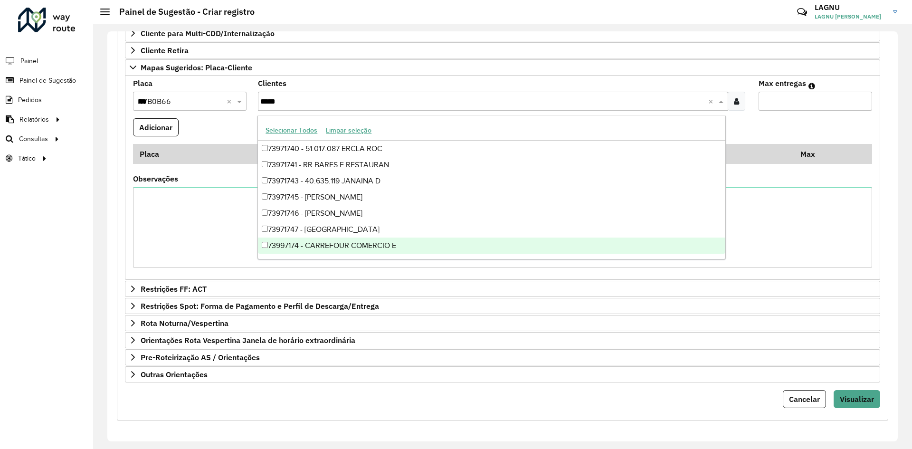
click at [370, 242] on div "73997174 - CARREFOUR COMERCIO E" at bounding box center [491, 246] width 467 height 16
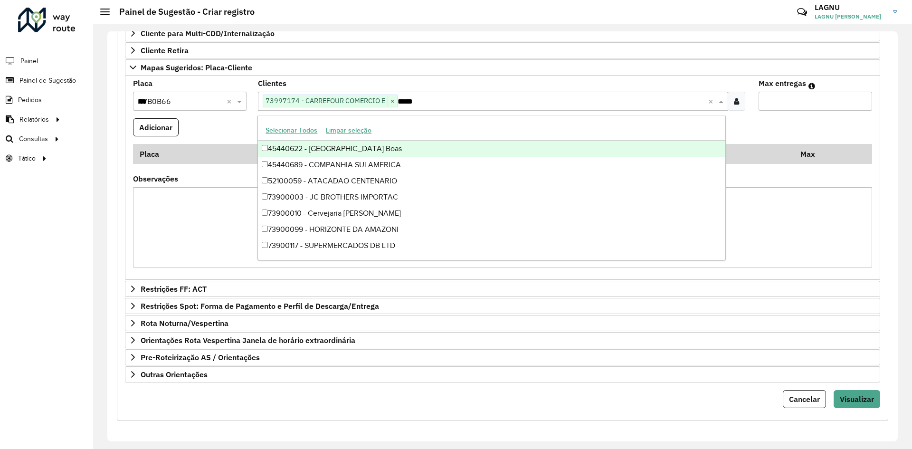
click at [815, 110] on input "Max entregas" at bounding box center [816, 101] width 114 height 19
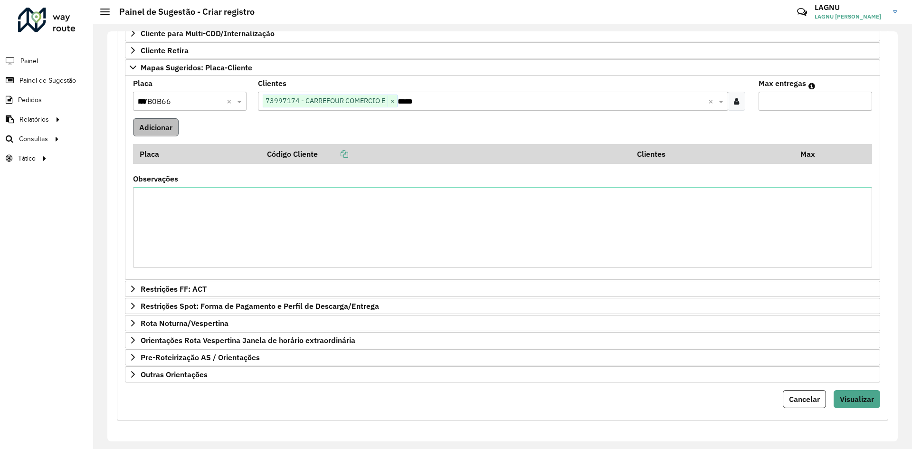
type input "*"
click at [159, 127] on button "Adicionar" at bounding box center [156, 127] width 46 height 18
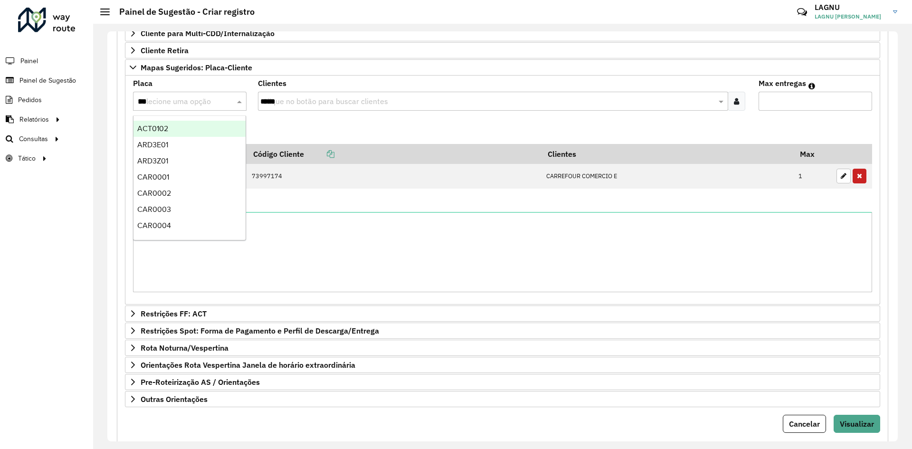
click at [162, 104] on input "***" at bounding box center [180, 101] width 85 height 11
type input "***"
click at [172, 141] on div "JXP6E07" at bounding box center [189, 145] width 112 height 16
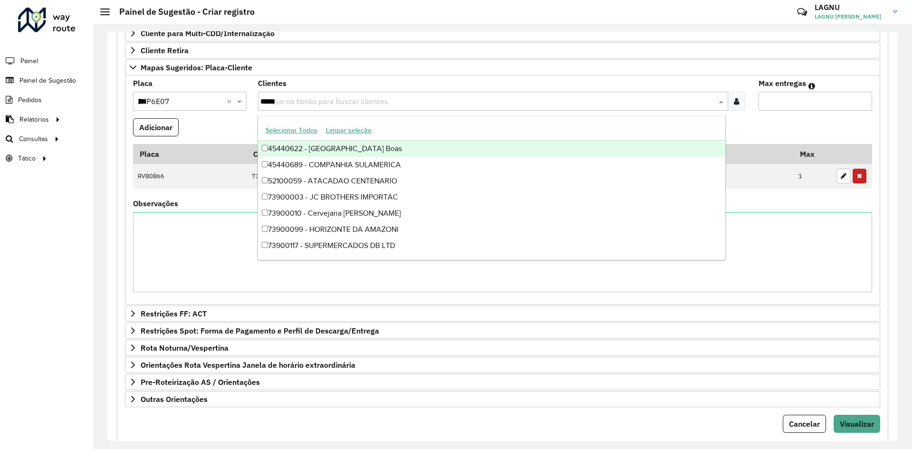
click at [305, 105] on input "*****" at bounding box center [488, 101] width 456 height 11
type input "*****"
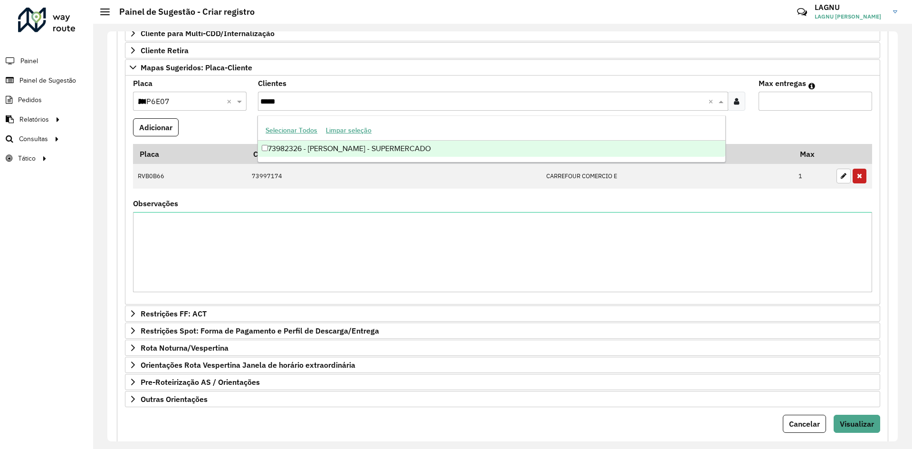
click at [344, 148] on div "73982326 - [PERSON_NAME] - SUPERMERCADO" at bounding box center [491, 149] width 467 height 16
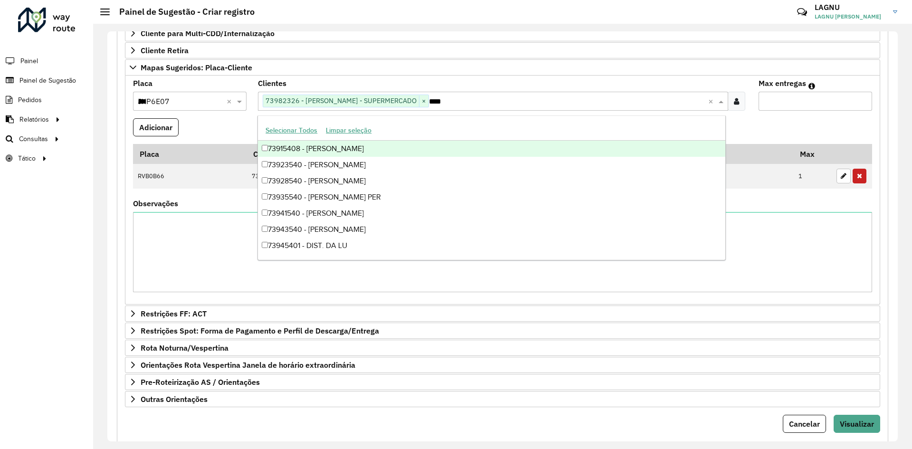
type input "*****"
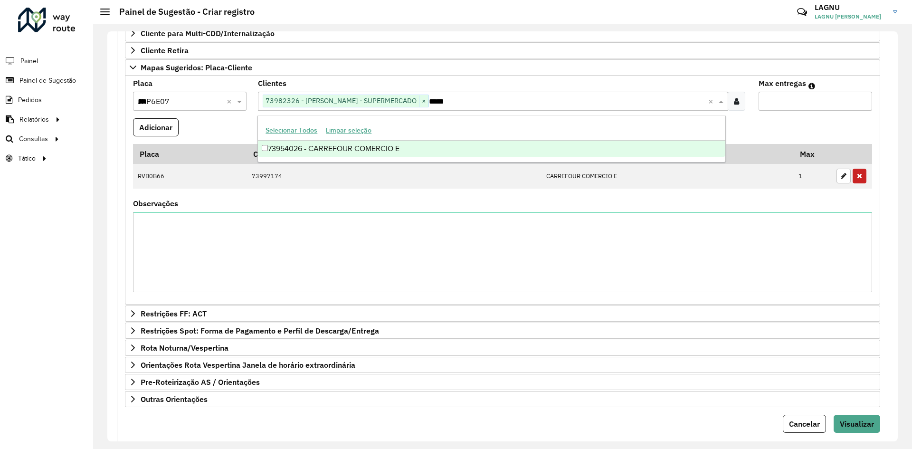
click at [345, 149] on div "73954026 - CARREFOUR COMERCIO E" at bounding box center [491, 149] width 467 height 16
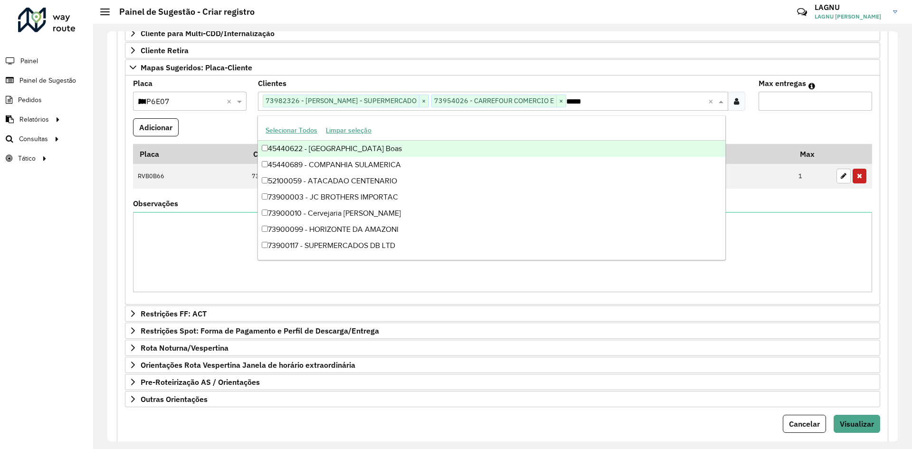
click at [762, 104] on input "*" at bounding box center [816, 101] width 114 height 19
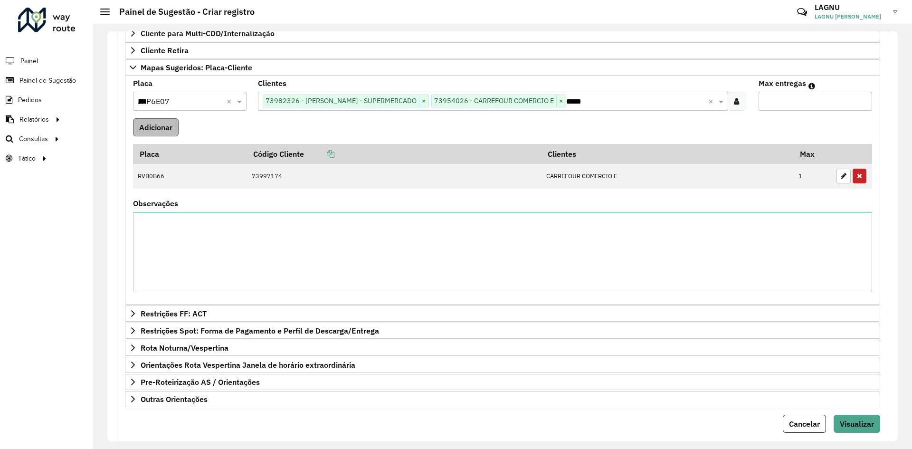
type input "*"
click at [147, 124] on button "Adicionar" at bounding box center [156, 127] width 46 height 18
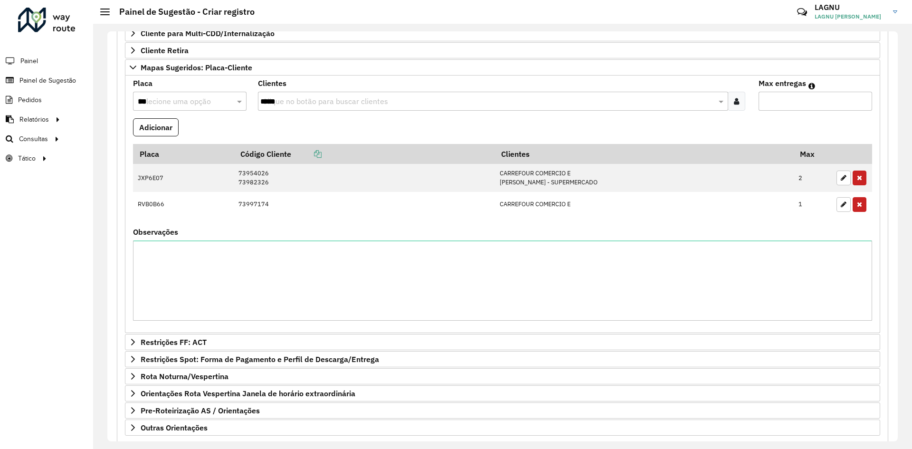
click at [160, 102] on input "***" at bounding box center [180, 101] width 85 height 11
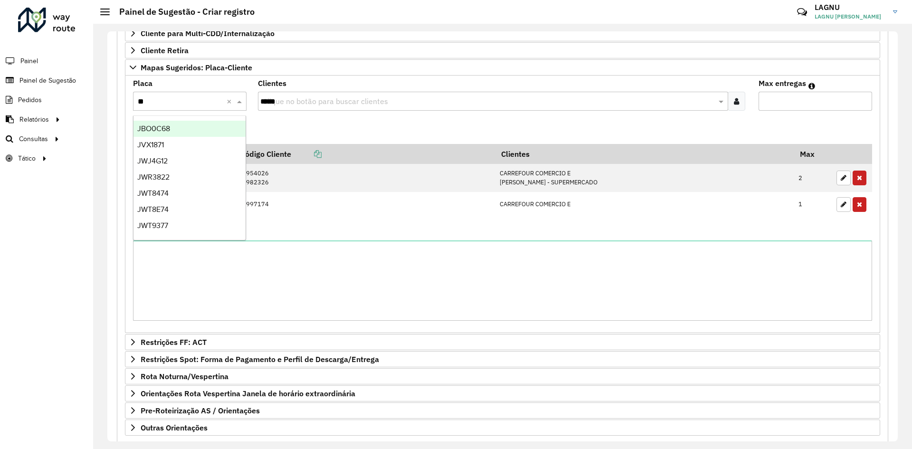
type input "***"
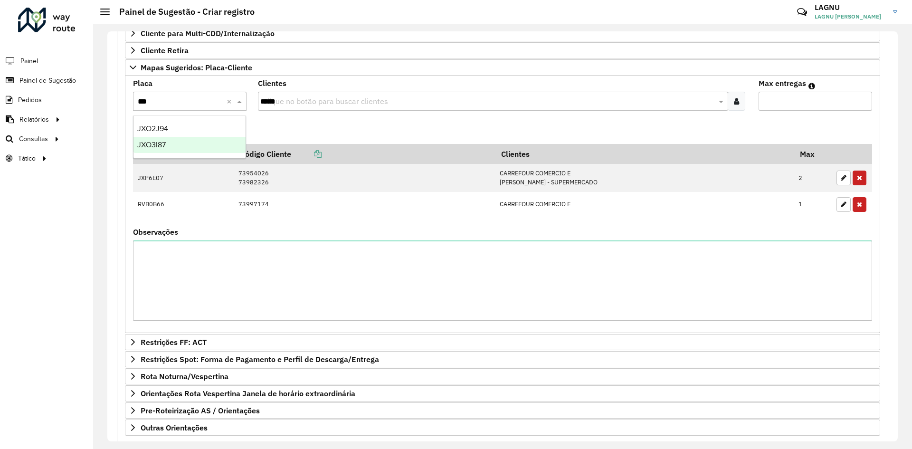
click at [173, 150] on div "JXO3I87" at bounding box center [189, 145] width 112 height 16
click at [297, 105] on input "*****" at bounding box center [488, 101] width 456 height 11
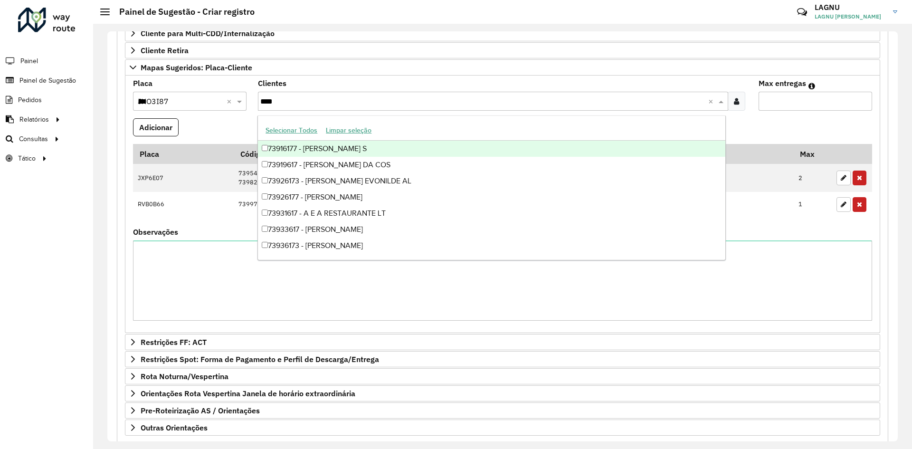
type input "*****"
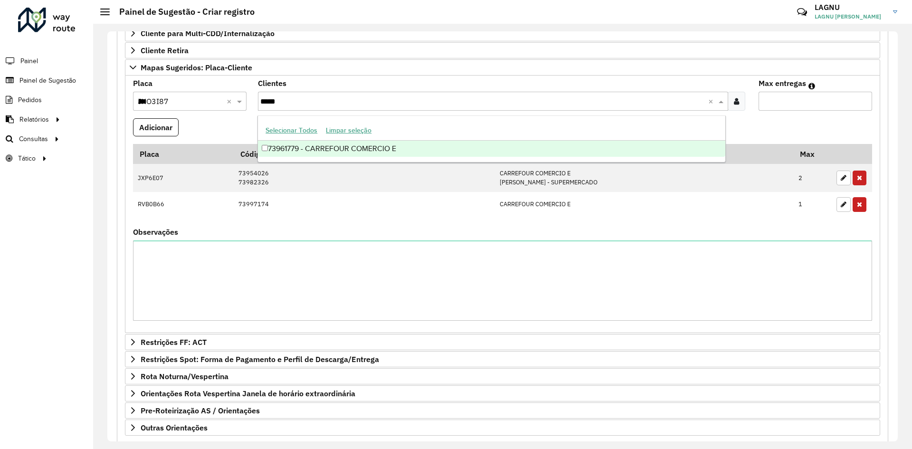
click at [348, 148] on div "73961779 - CARREFOUR COMERCIO E" at bounding box center [491, 149] width 467 height 16
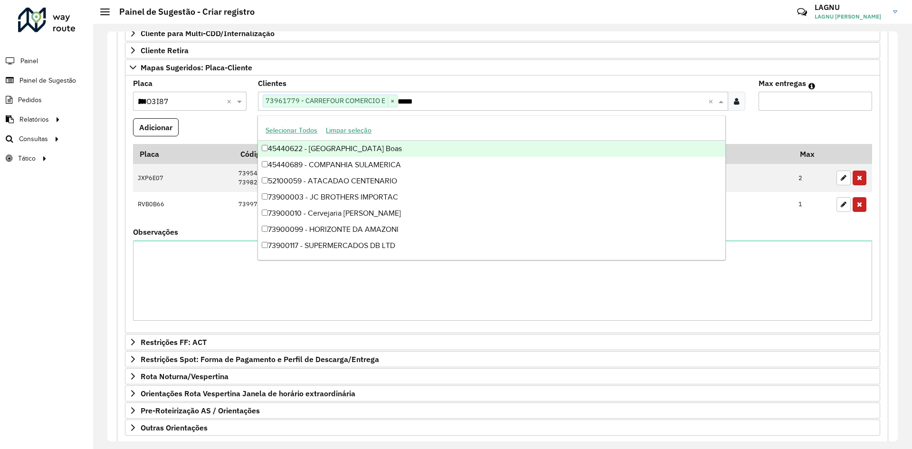
click at [775, 106] on input "*" at bounding box center [816, 101] width 114 height 19
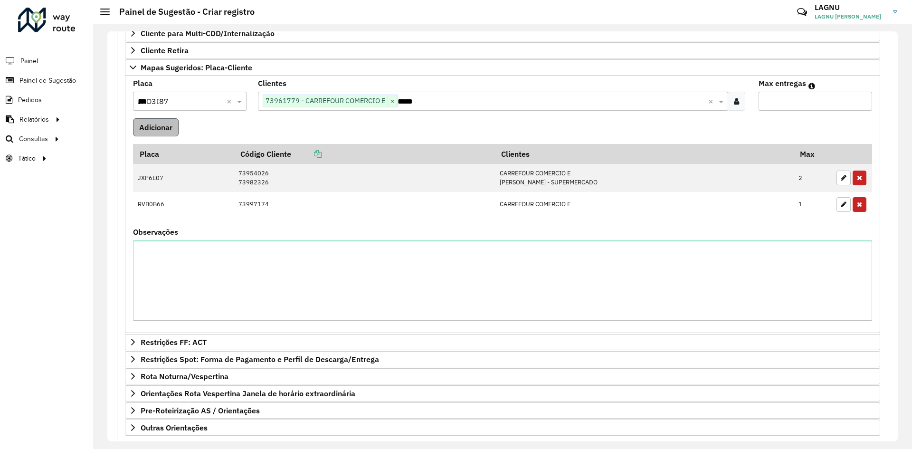
type input "*"
click at [166, 122] on button "Adicionar" at bounding box center [156, 127] width 46 height 18
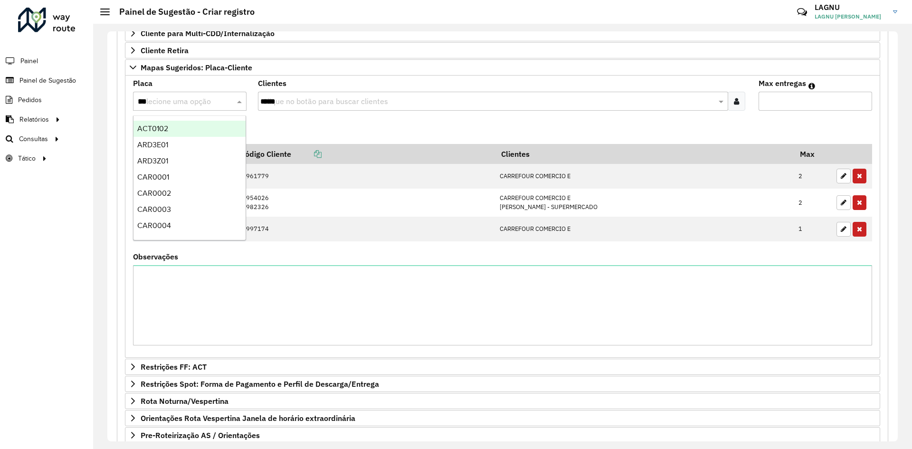
click at [160, 101] on input "***" at bounding box center [180, 101] width 85 height 11
type input "***"
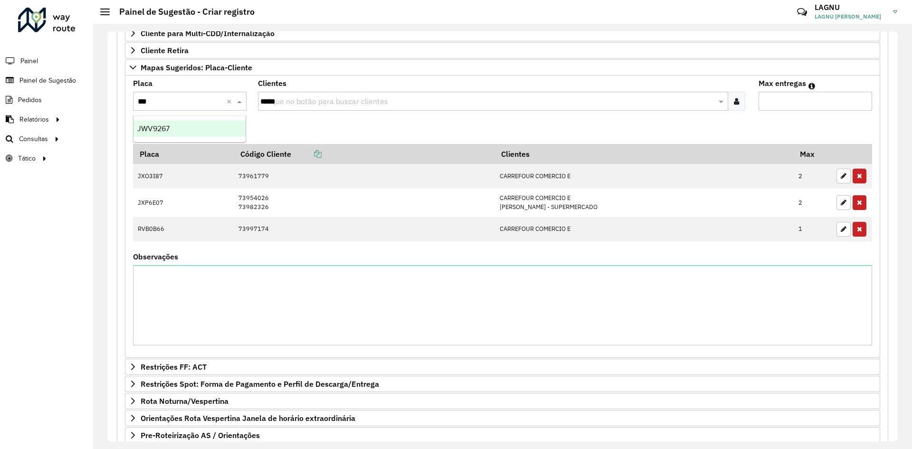
click at [200, 132] on div "JWV9267" at bounding box center [189, 129] width 112 height 16
click at [312, 102] on input "*****" at bounding box center [488, 101] width 456 height 11
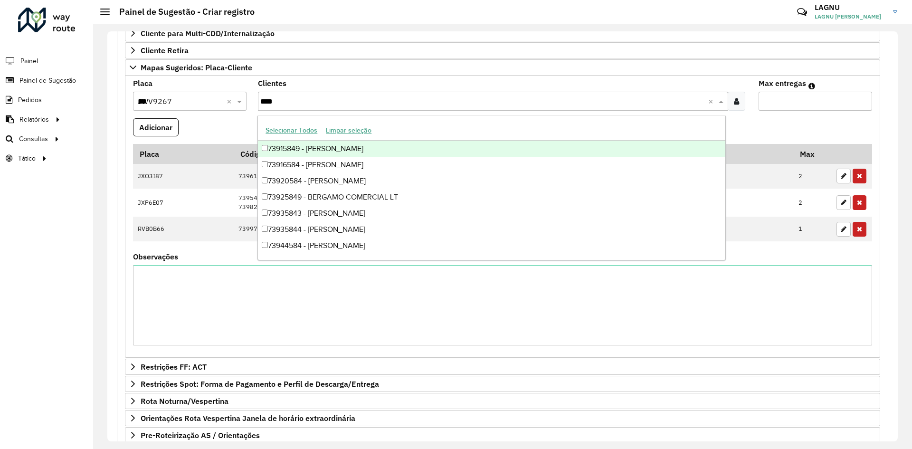
type input "*****"
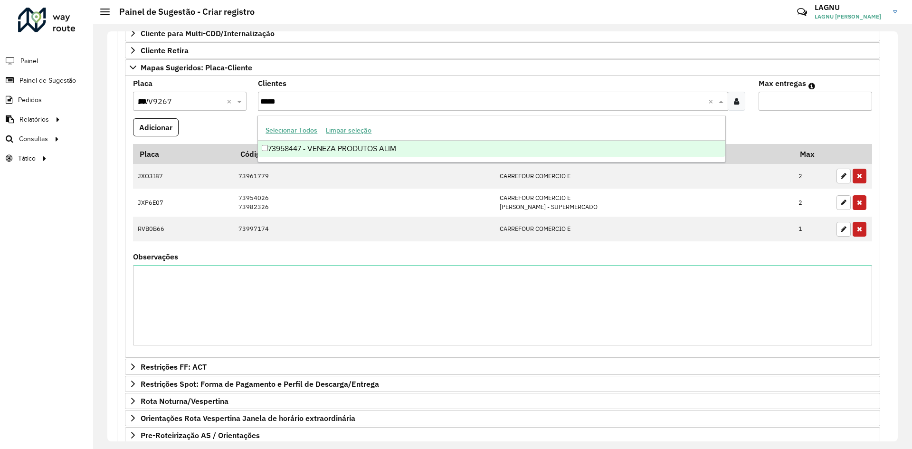
click at [359, 149] on div "73958447 - VENEZA PRODUTOS ALIM" at bounding box center [491, 149] width 467 height 16
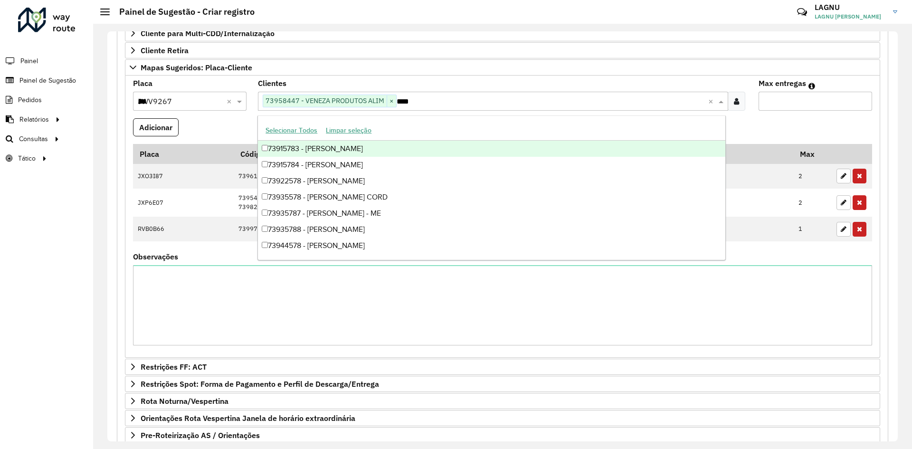
type input "*****"
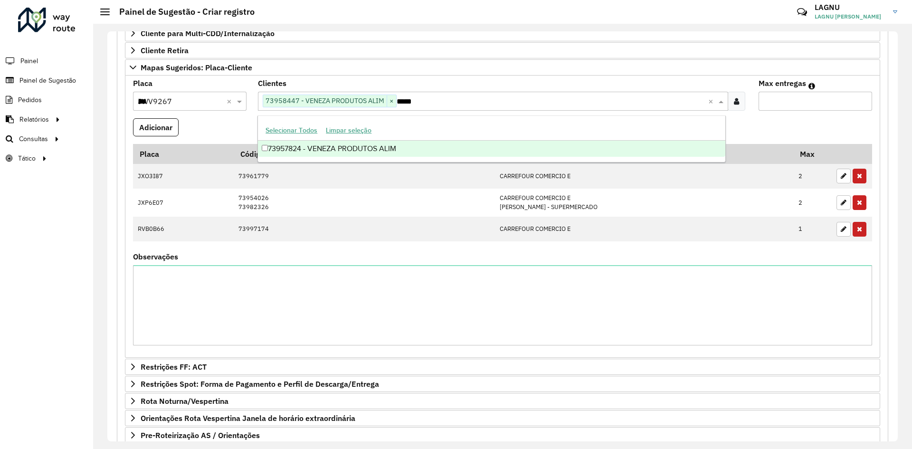
click at [350, 156] on div "73957824 - VENEZA PRODUTOS ALIM" at bounding box center [491, 149] width 467 height 16
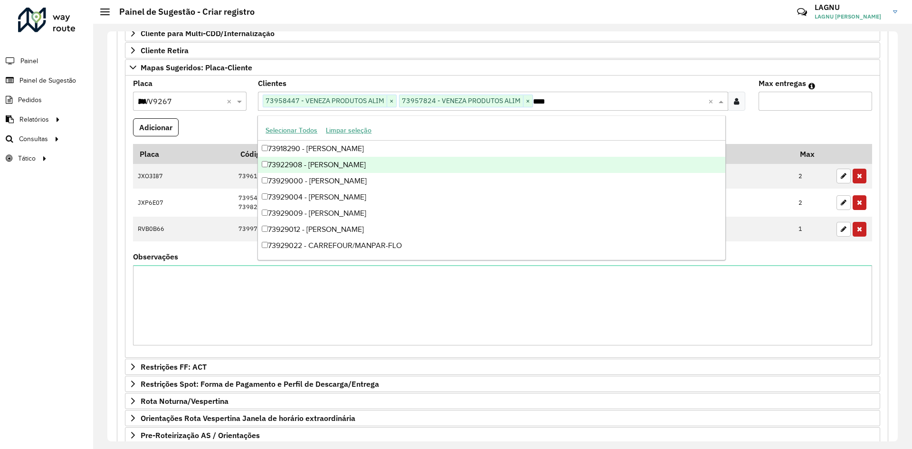
type input "*****"
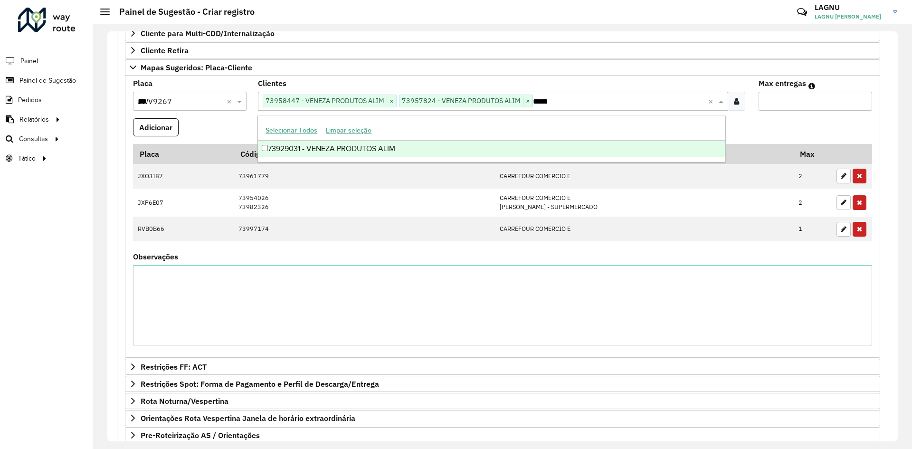
click at [357, 152] on div "73929031 - VENEZA PRODUTOS ALIM" at bounding box center [491, 149] width 467 height 16
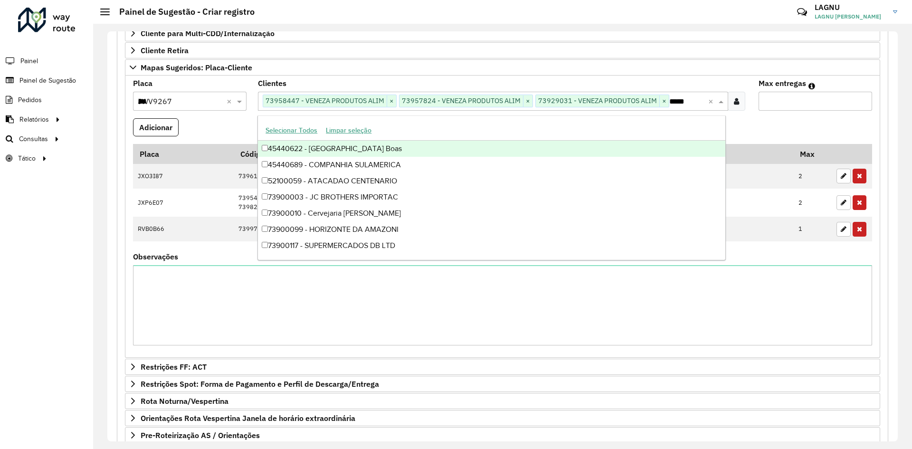
click at [779, 108] on input "*" at bounding box center [816, 101] width 114 height 19
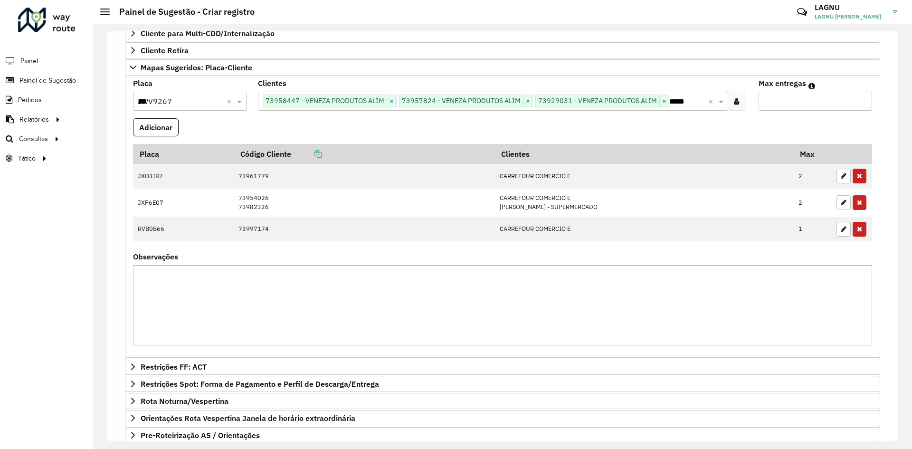
type input "*"
click at [160, 136] on formly-wrapper-form-field "Adicionar" at bounding box center [156, 131] width 46 height 26
click at [160, 132] on button "Adicionar" at bounding box center [156, 127] width 46 height 18
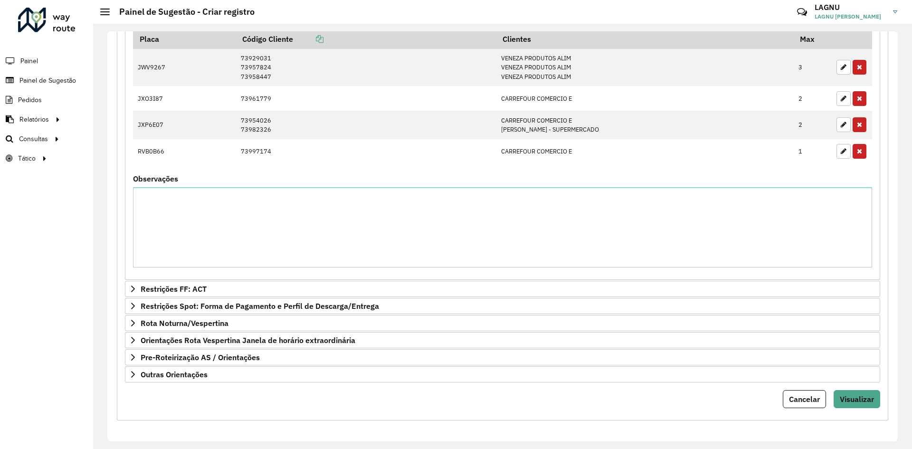
scroll to position [372, 0]
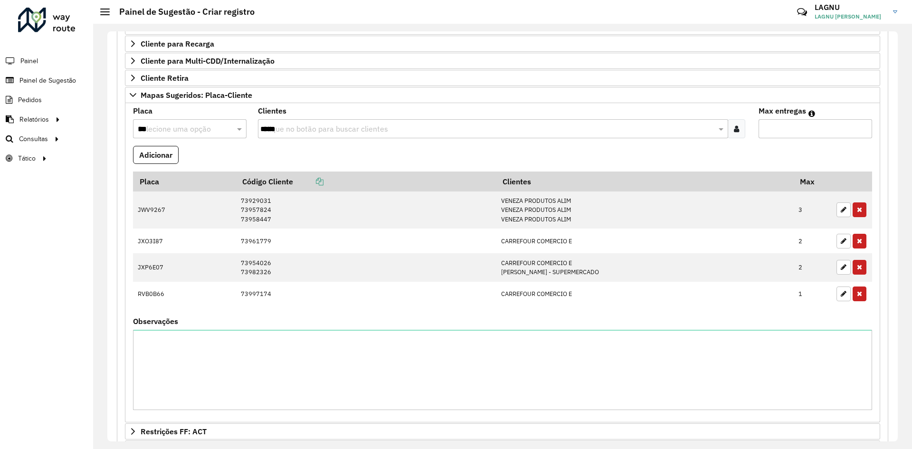
click at [191, 103] on div "Placa Selecione uma opção *** Clientes Clique no botão para buscar clientes ***…" at bounding box center [502, 262] width 755 height 319
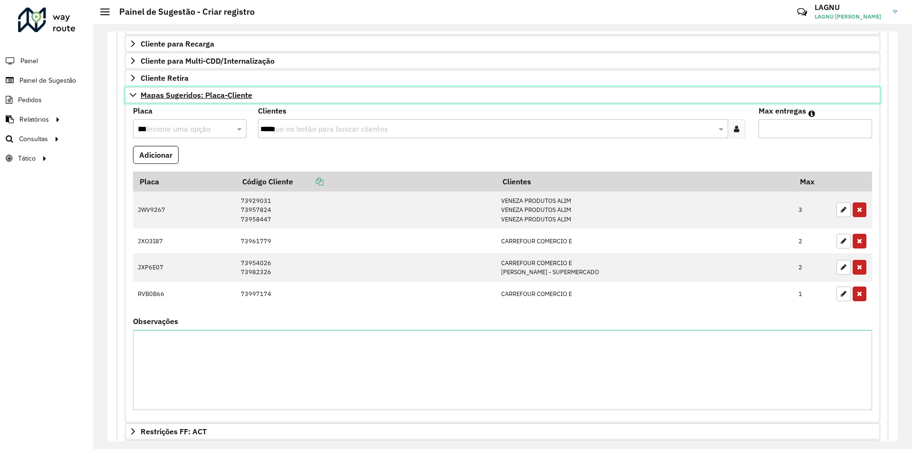
click at [189, 99] on span "Mapas Sugeridos: Placa-Cliente" at bounding box center [197, 95] width 112 height 8
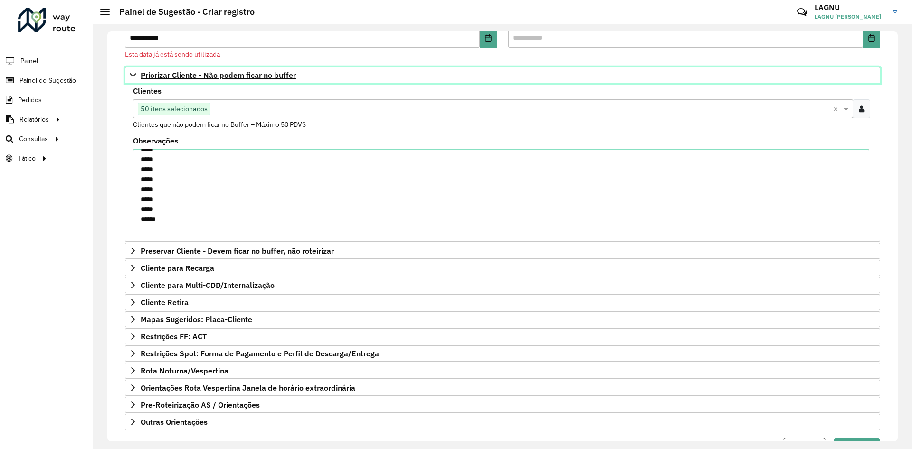
click at [179, 69] on link "Priorizar Cliente - Não podem ficar no buffer" at bounding box center [502, 75] width 755 height 16
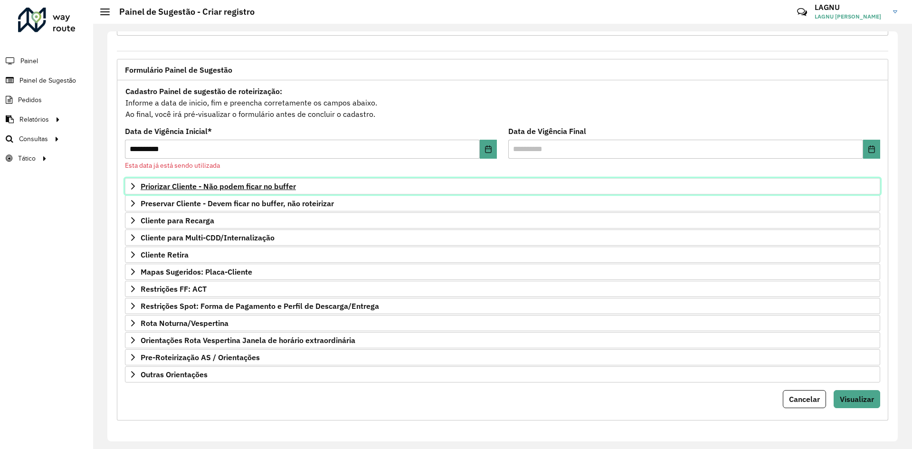
scroll to position [37, 0]
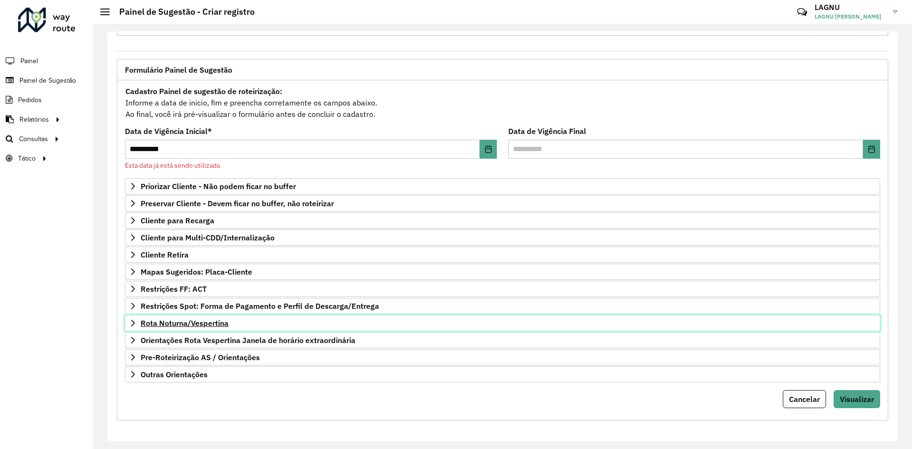
click at [193, 321] on span "Rota Noturna/Vespertina" at bounding box center [185, 323] width 88 height 8
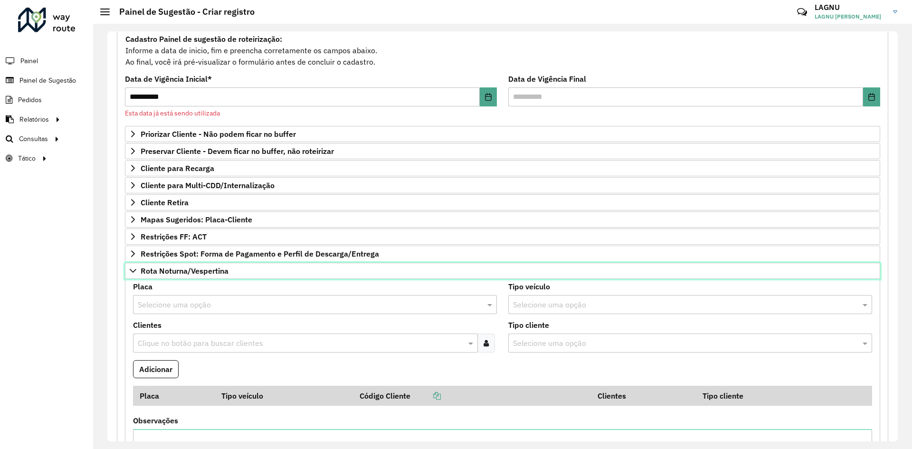
scroll to position [179, 0]
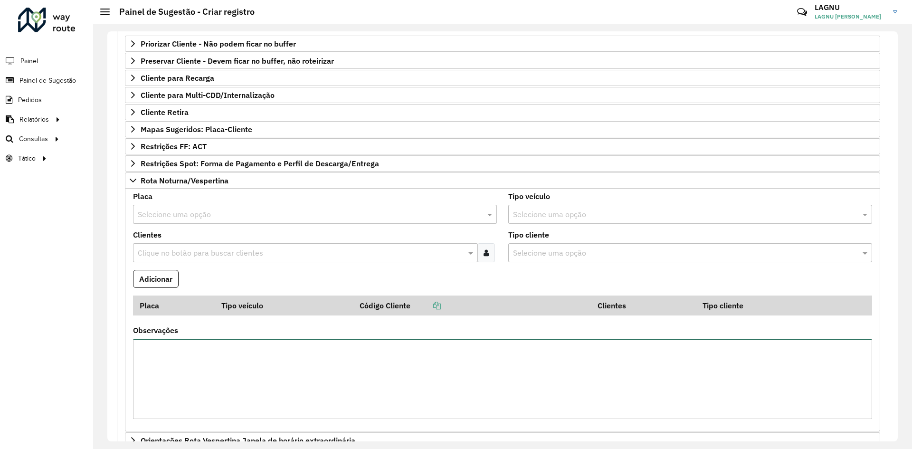
click at [223, 353] on textarea "Observações" at bounding box center [502, 379] width 739 height 80
paste textarea "*****"
click at [141, 345] on textarea "*****" at bounding box center [502, 379] width 739 height 80
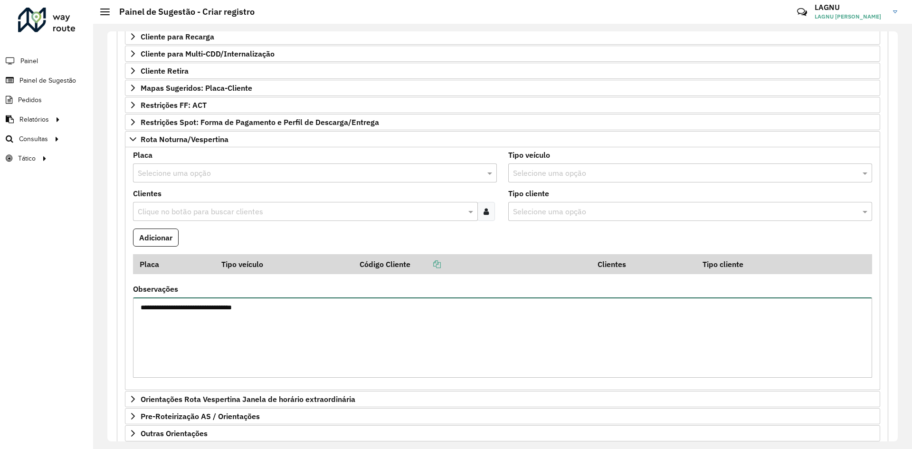
scroll to position [279, 0]
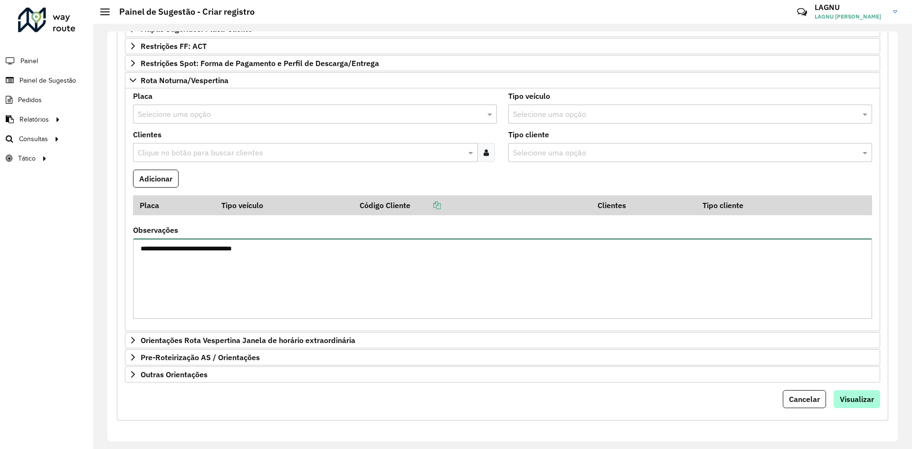
type textarea "**********"
click at [854, 404] on button "Visualizar" at bounding box center [857, 399] width 47 height 18
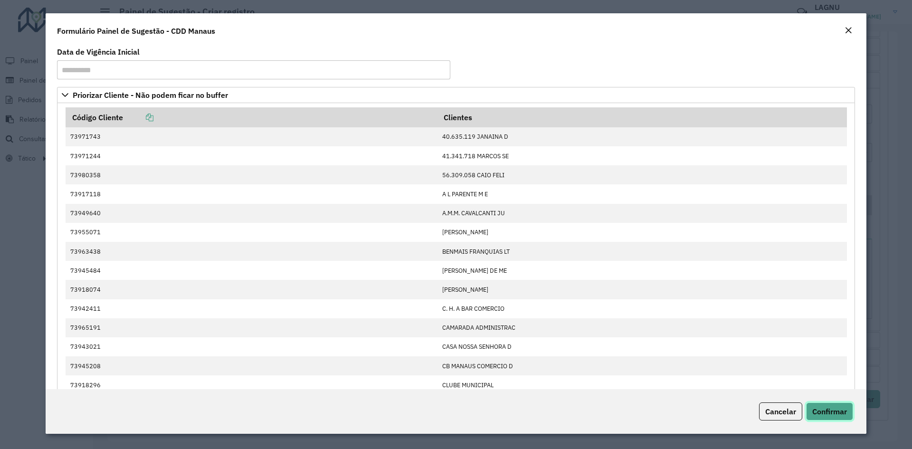
click at [833, 410] on span "Confirmar" at bounding box center [829, 412] width 35 height 10
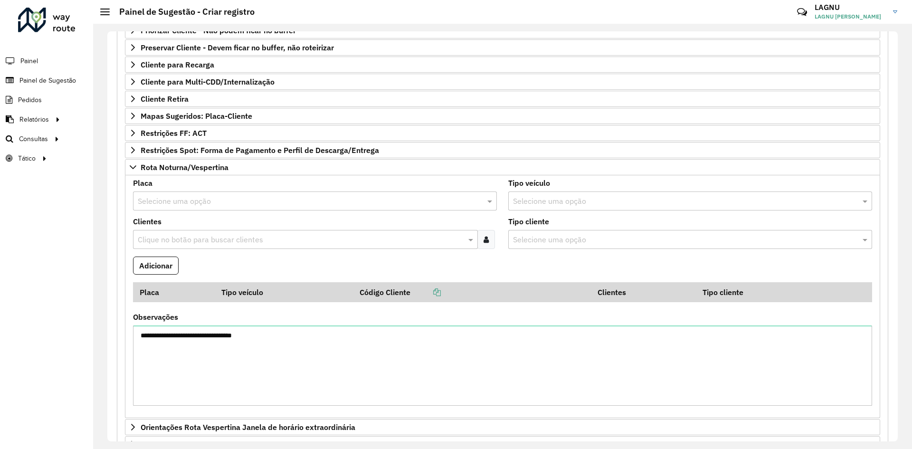
scroll to position [184, 0]
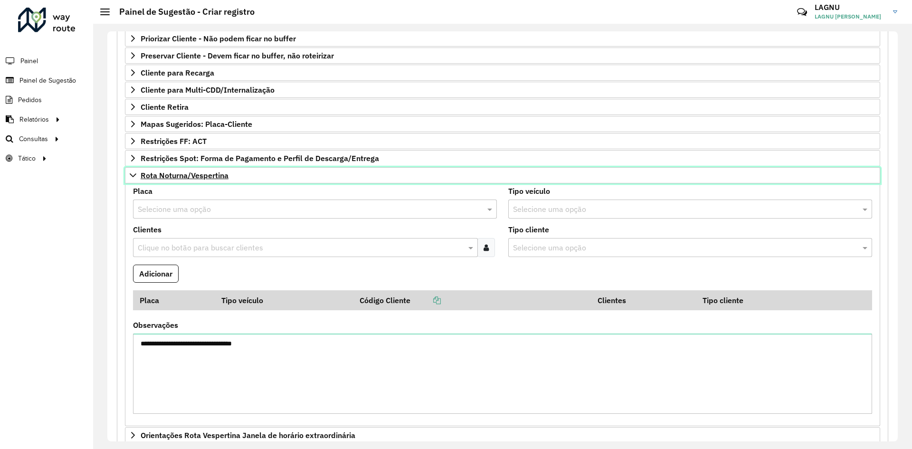
click at [202, 174] on span "Rota Noturna/Vespertina" at bounding box center [185, 175] width 88 height 8
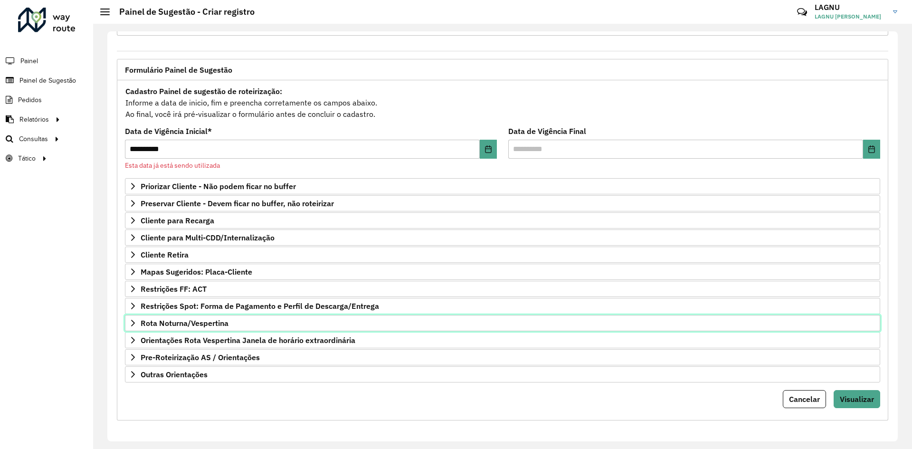
scroll to position [37, 0]
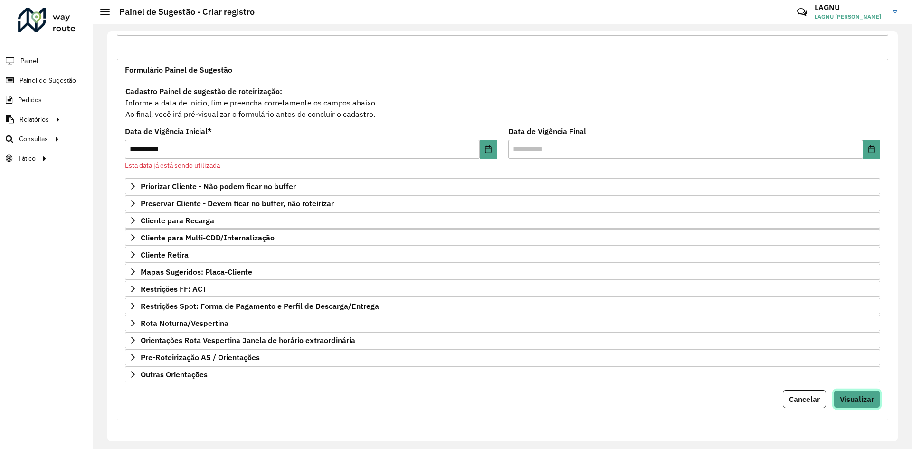
click at [855, 399] on span "Visualizar" at bounding box center [857, 399] width 34 height 10
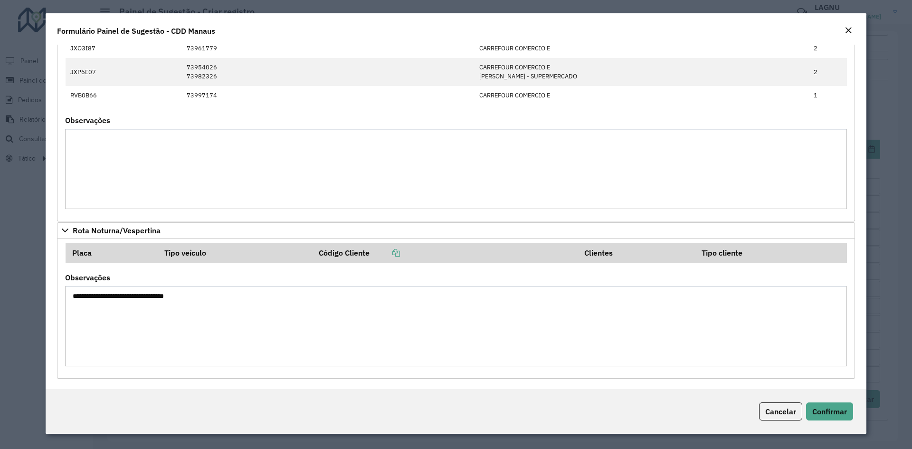
scroll to position [1240, 0]
click at [845, 404] on button "Confirmar" at bounding box center [829, 411] width 47 height 18
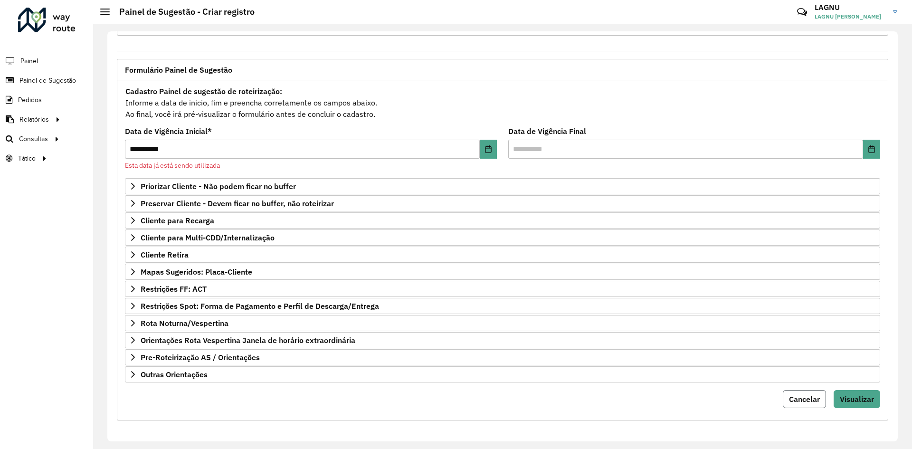
click at [801, 400] on span "Cancelar" at bounding box center [804, 399] width 31 height 10
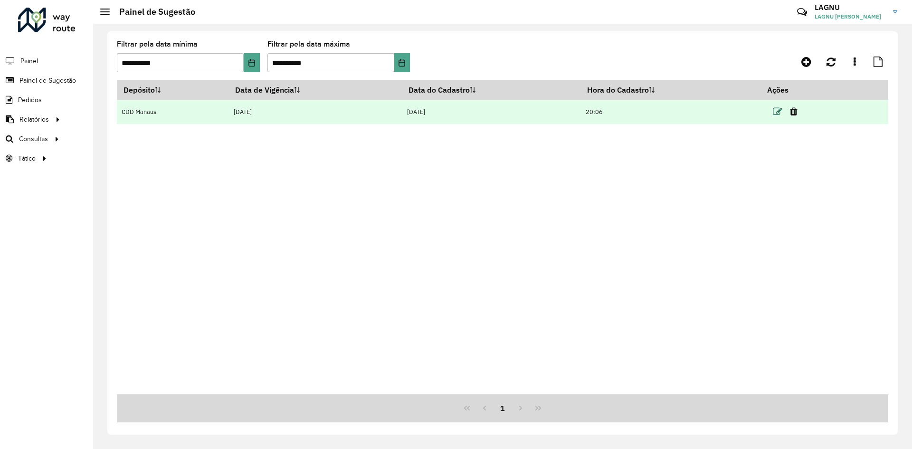
click at [778, 115] on icon at bounding box center [778, 112] width 10 height 10
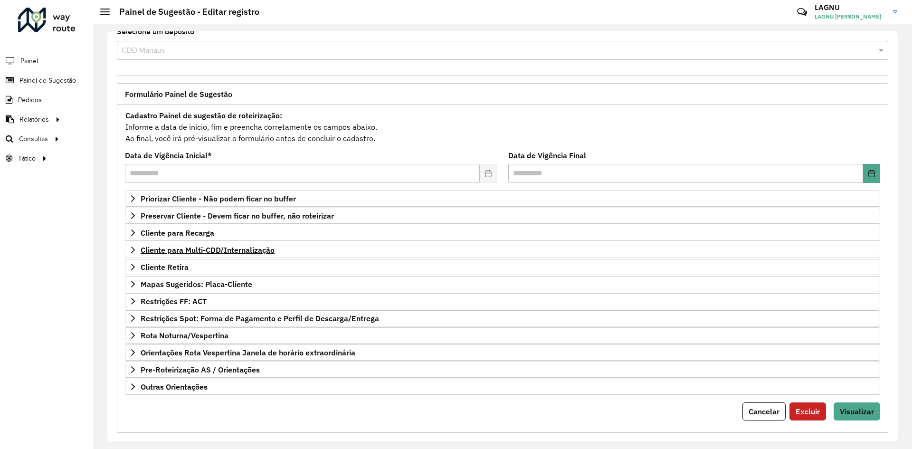
scroll to position [25, 0]
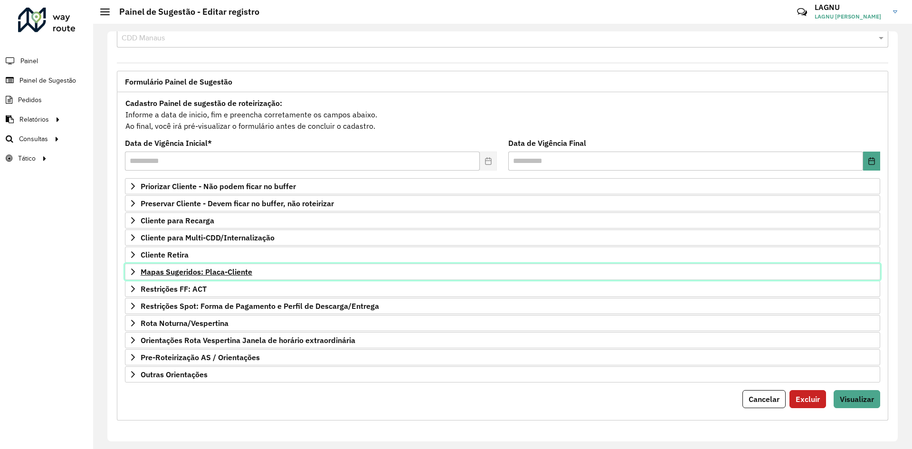
click at [187, 274] on span "Mapas Sugeridos: Placa-Cliente" at bounding box center [197, 272] width 112 height 8
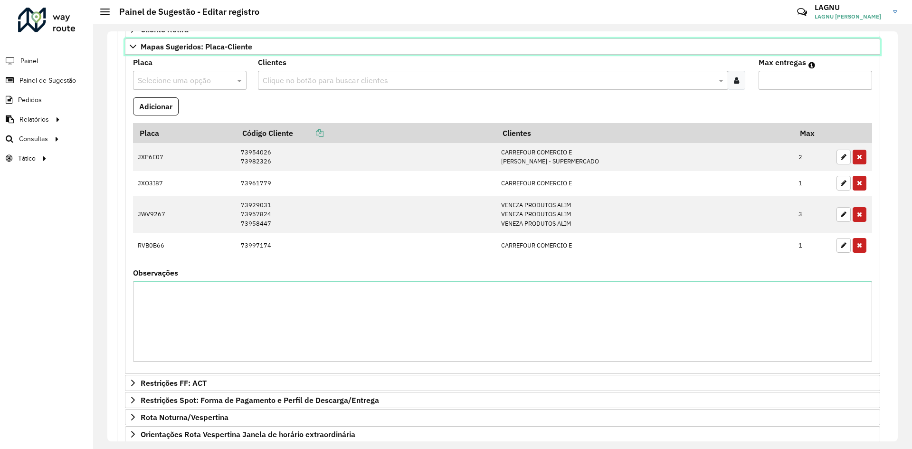
scroll to position [344, 0]
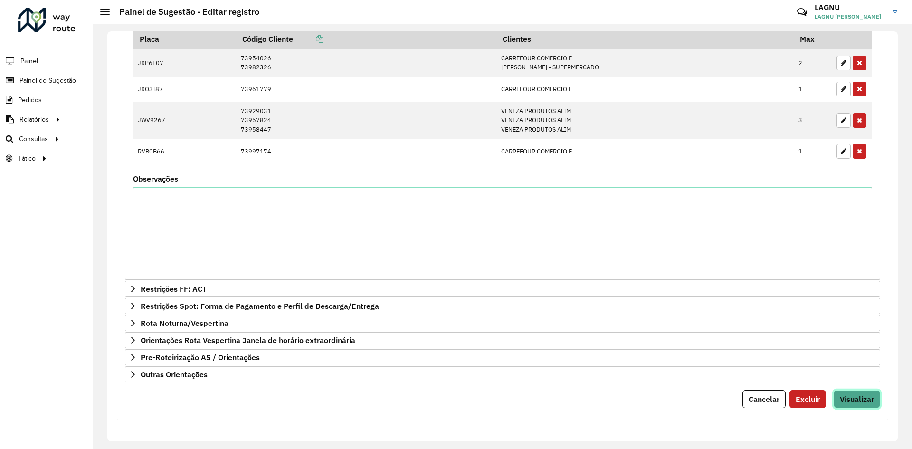
click at [848, 396] on span "Visualizar" at bounding box center [857, 399] width 34 height 10
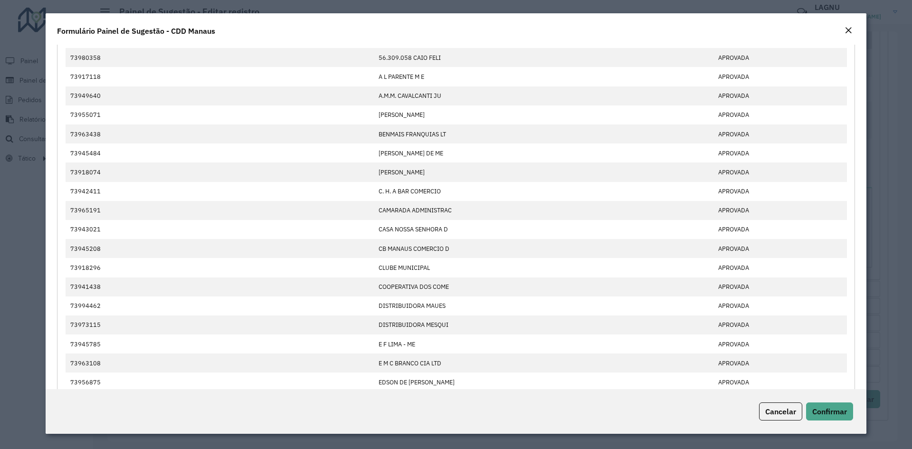
scroll to position [0, 0]
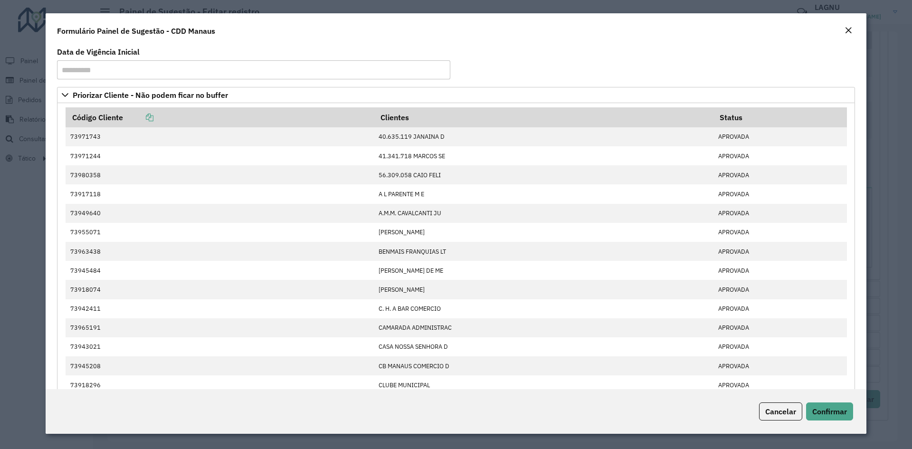
click at [848, 31] on em "Close" at bounding box center [849, 31] width 8 height 8
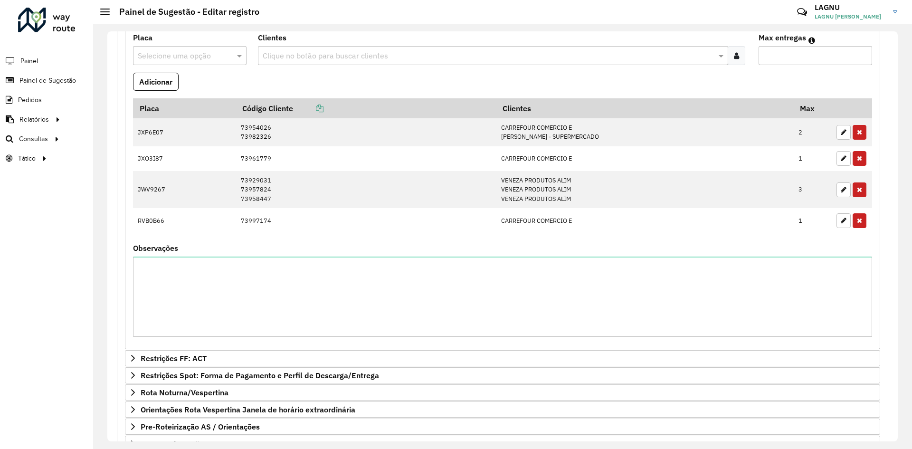
scroll to position [154, 0]
